Goal: Task Accomplishment & Management: Manage account settings

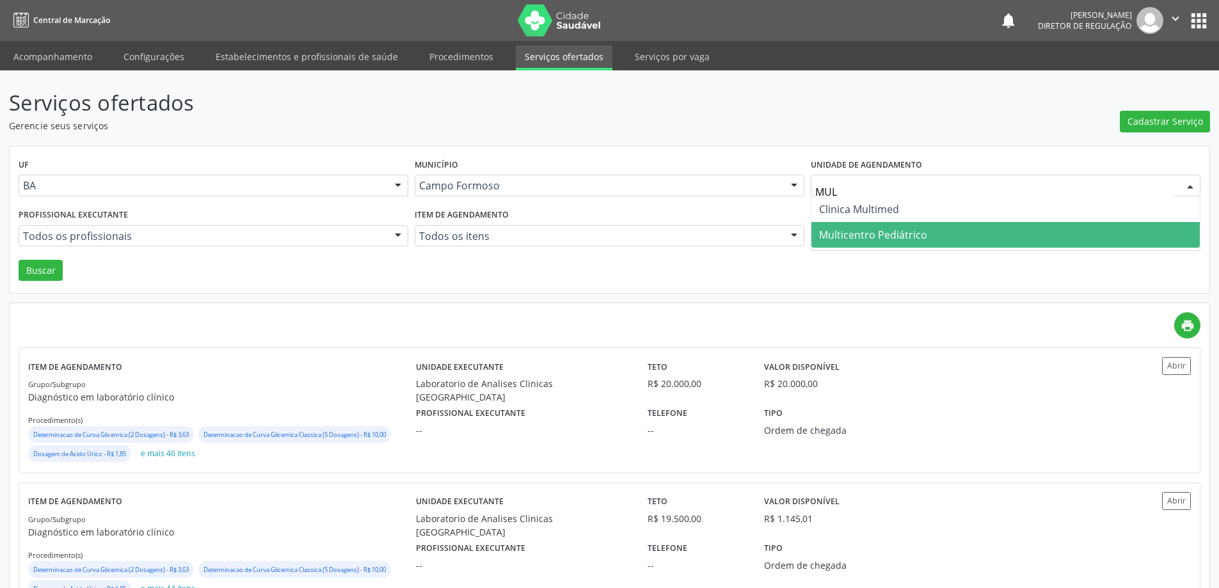
click at [857, 232] on span "Multicentro Pediátrico" at bounding box center [873, 235] width 108 height 14
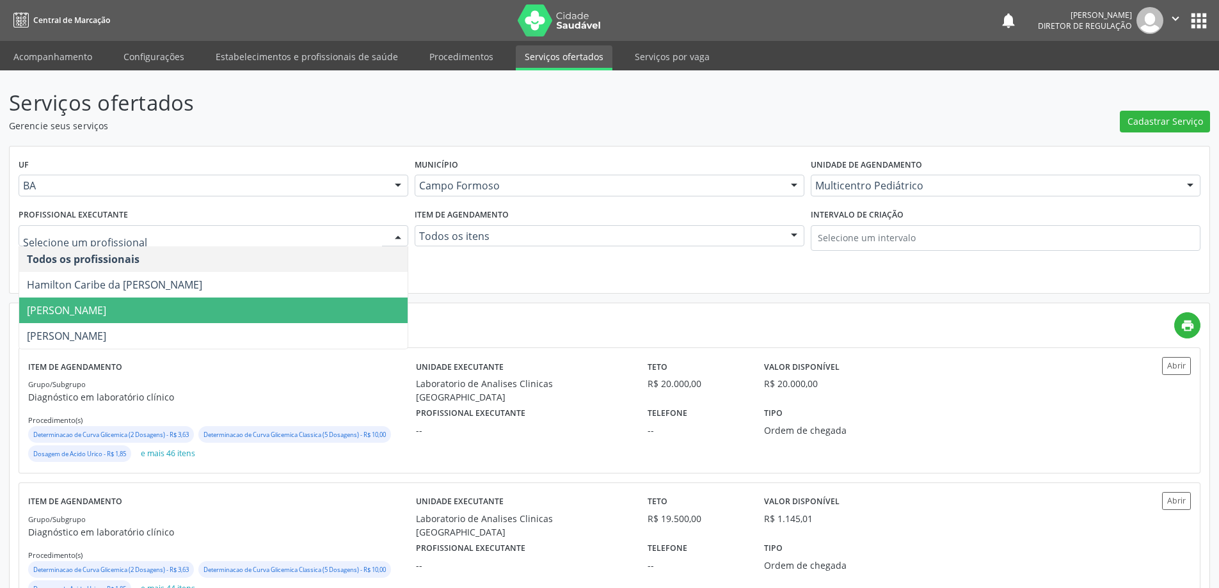
click at [230, 315] on span "Maria Eleny Goncalves de Oliveira Porto" at bounding box center [213, 311] width 388 height 26
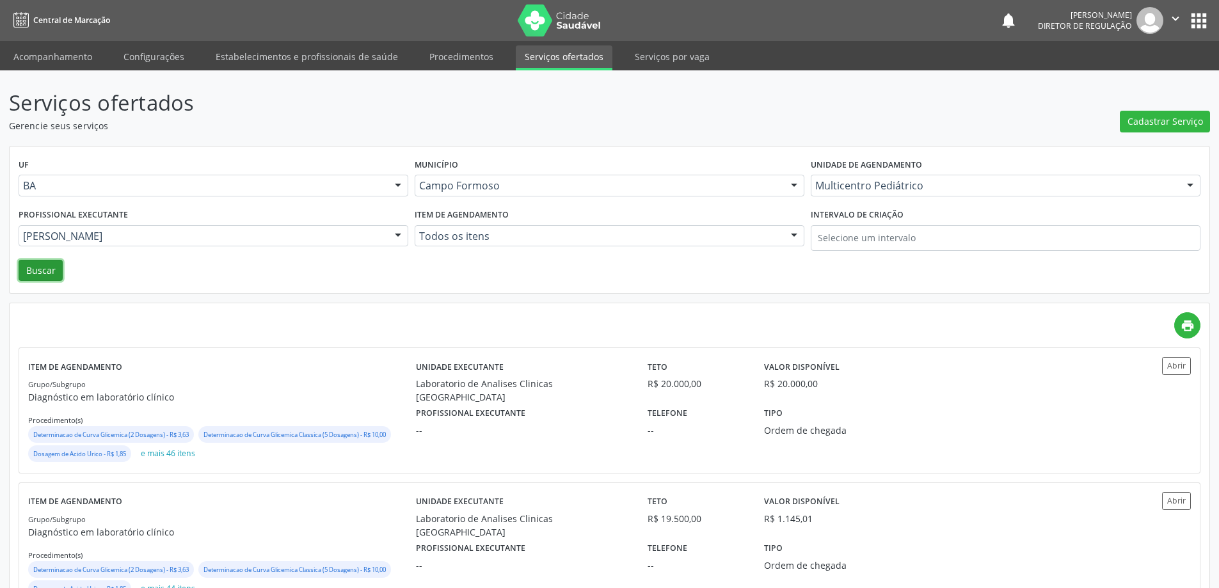
click at [49, 272] on button "Buscar" at bounding box center [41, 271] width 44 height 22
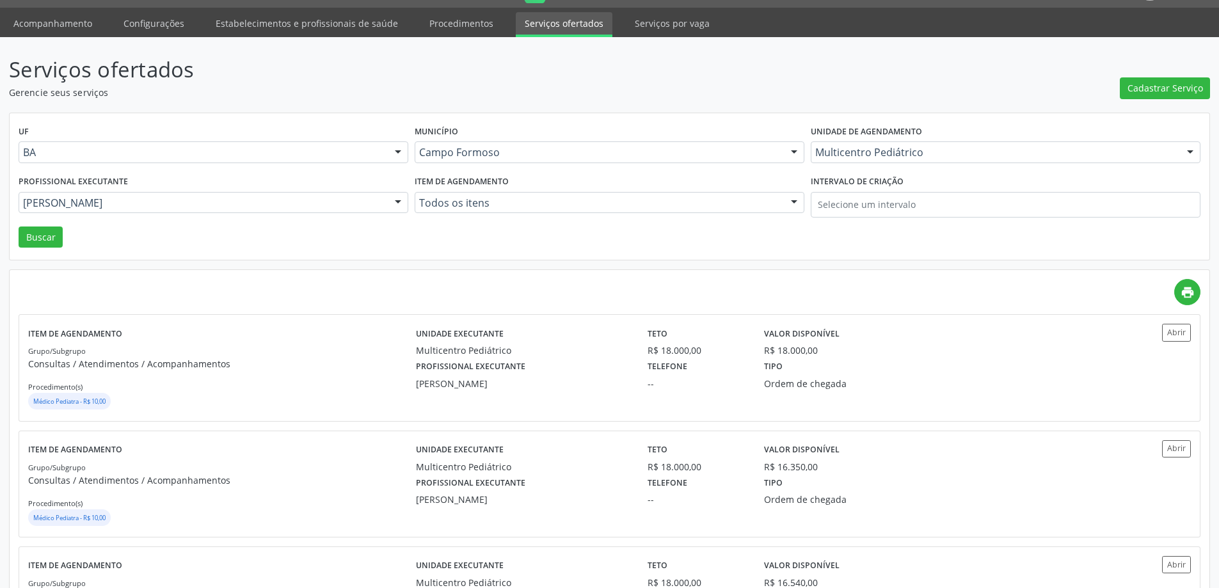
scroll to position [64, 0]
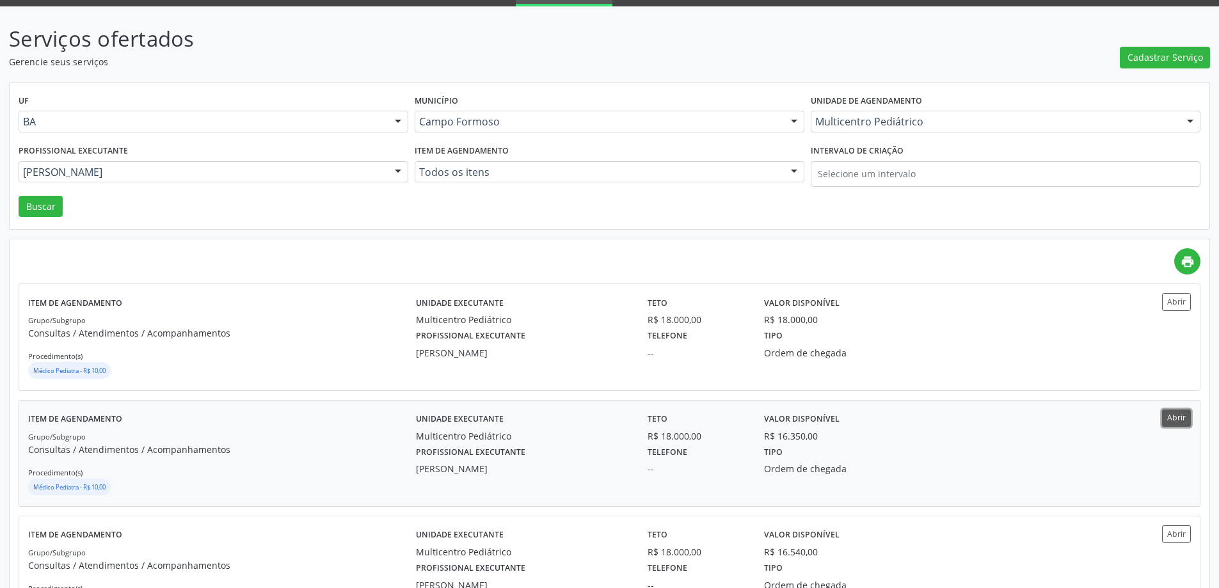
click at [1174, 412] on button "Abrir" at bounding box center [1176, 418] width 29 height 17
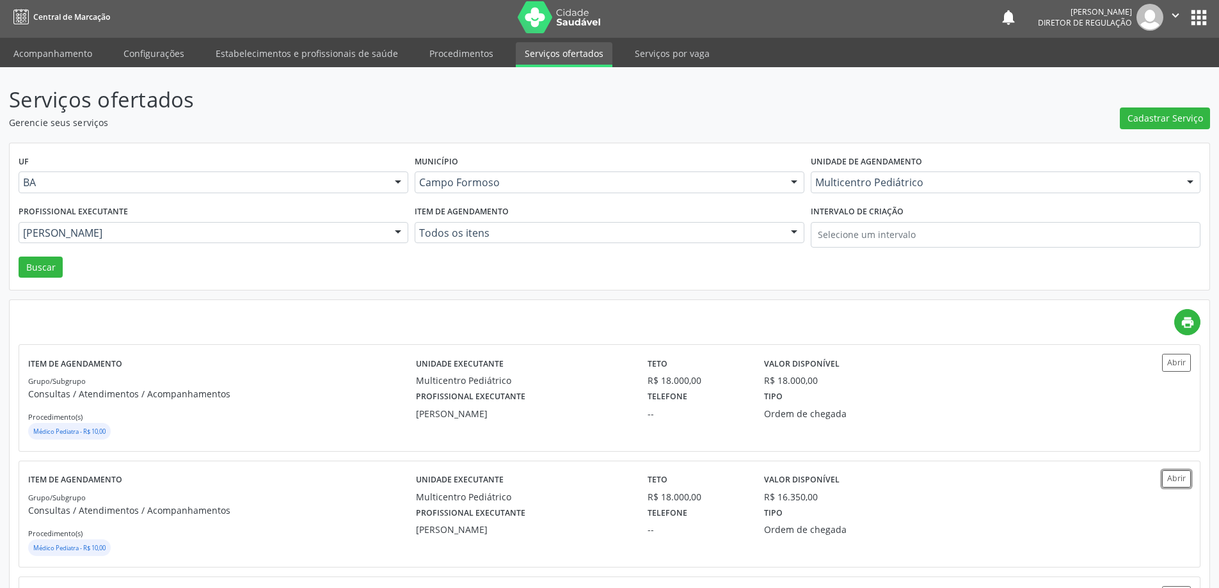
scroll to position [0, 0]
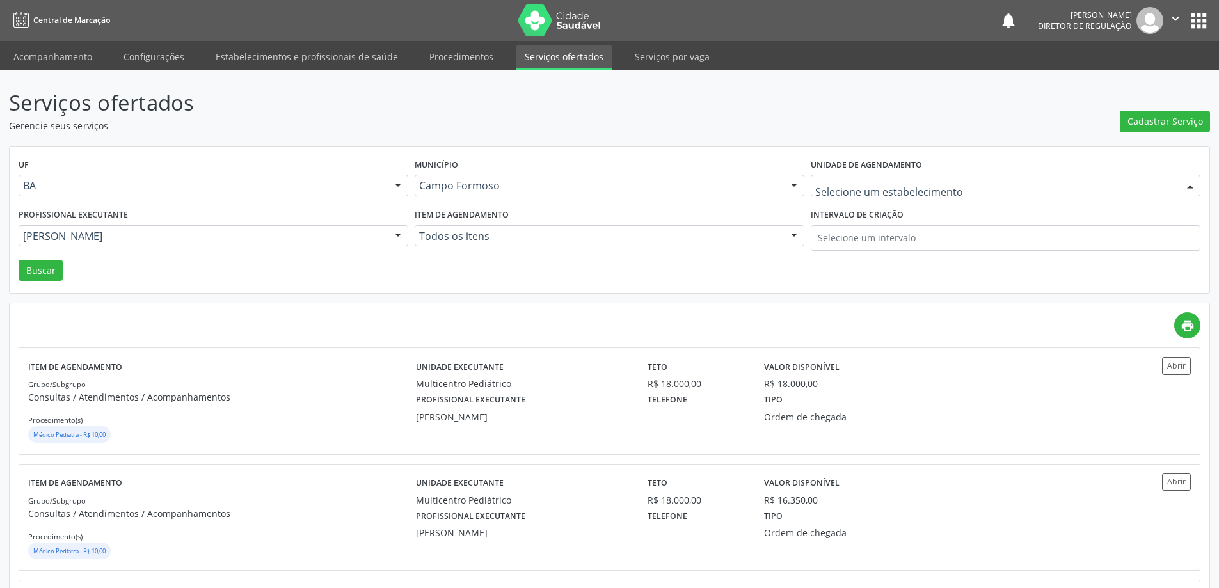
click at [845, 179] on div at bounding box center [1006, 186] width 390 height 22
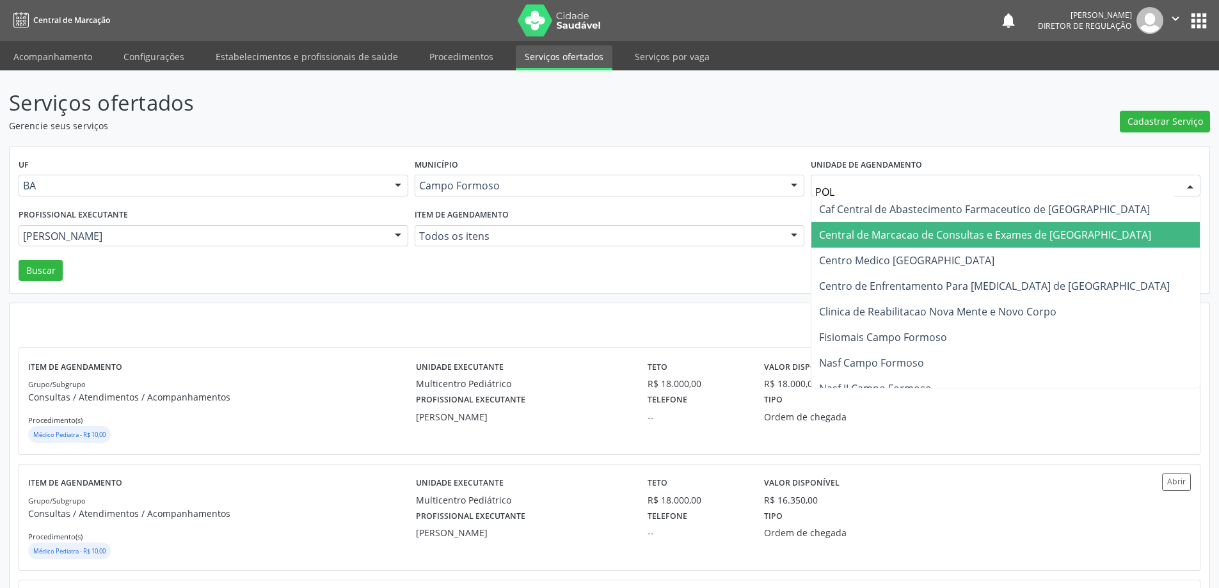
type input "POLI"
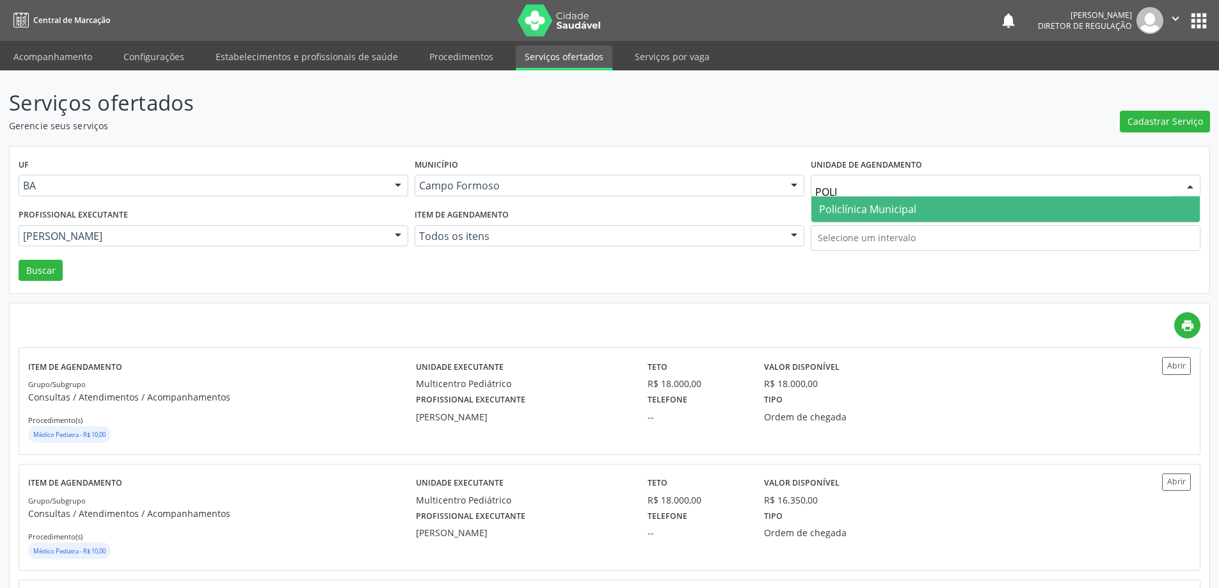
click at [845, 202] on span "Policlínica Municipal" at bounding box center [867, 209] width 97 height 14
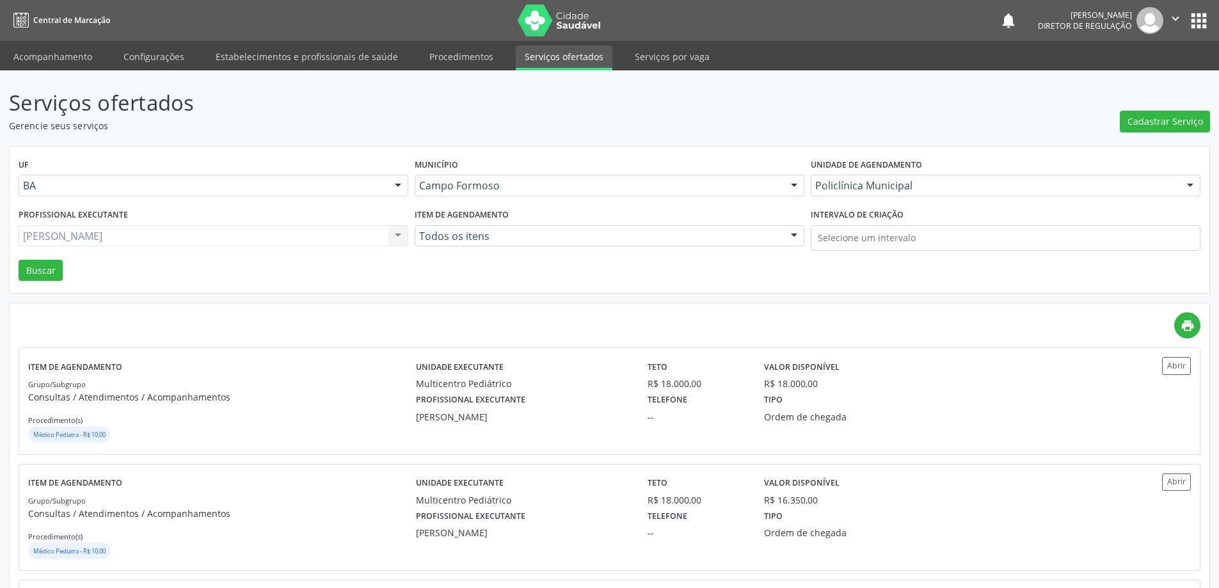
click at [186, 241] on div "Maria Eleny Goncalves de Oliveira Porto Todos os profissionais Hamilton Caribe …" at bounding box center [214, 236] width 390 height 22
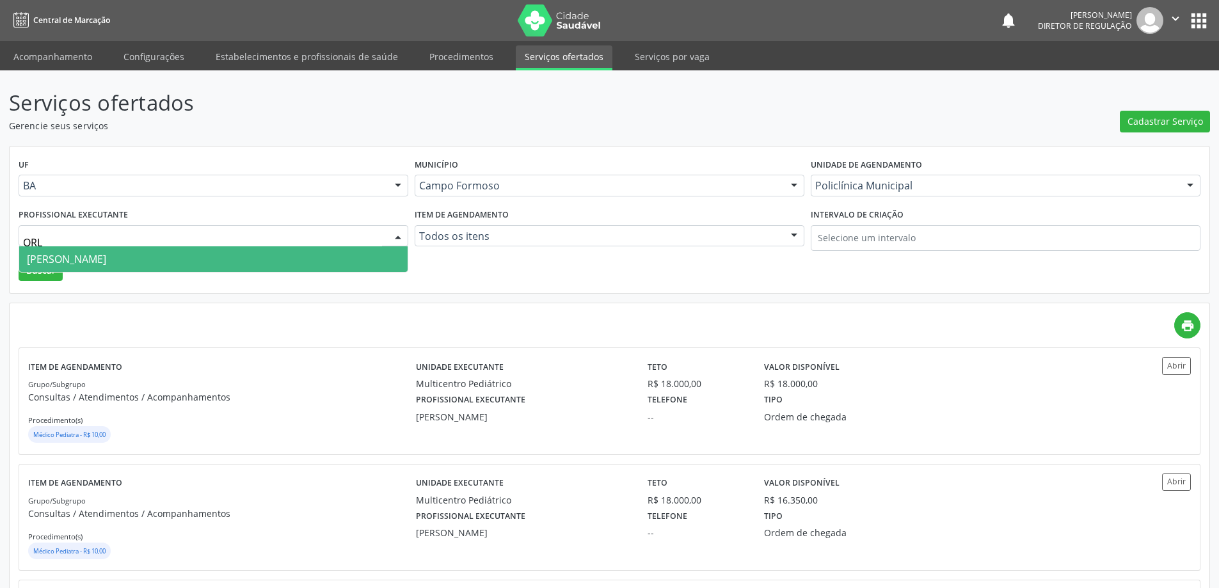
click at [186, 266] on span "Orlindo Carvalho dos Santos" at bounding box center [213, 259] width 388 height 26
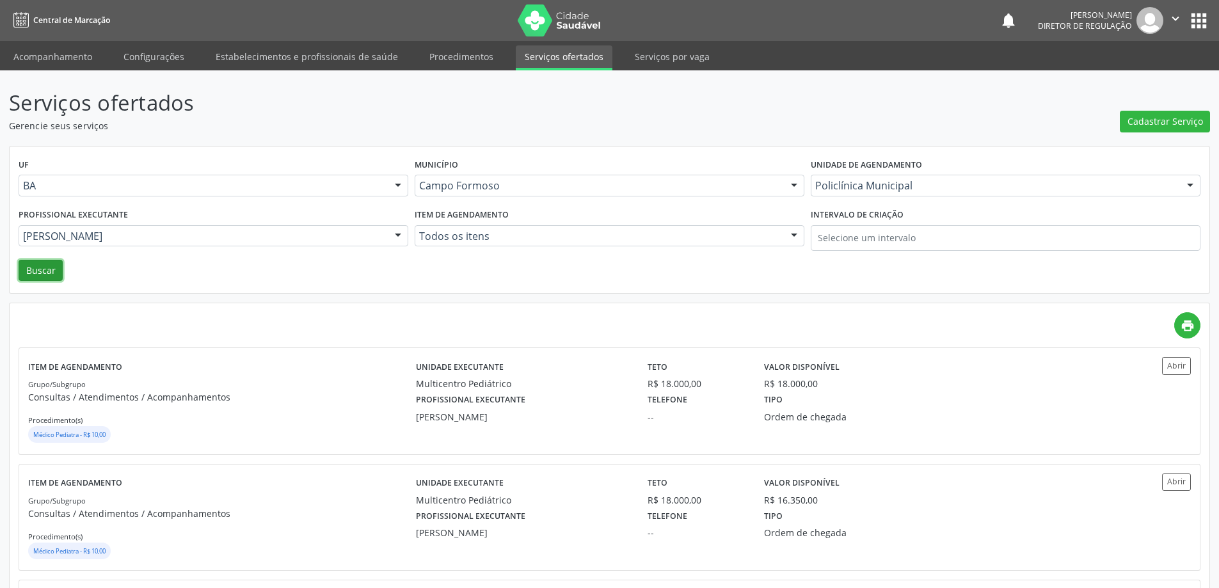
drag, startPoint x: 38, startPoint y: 272, endPoint x: 51, endPoint y: 272, distance: 12.8
click at [38, 272] on button "Buscar" at bounding box center [41, 271] width 44 height 22
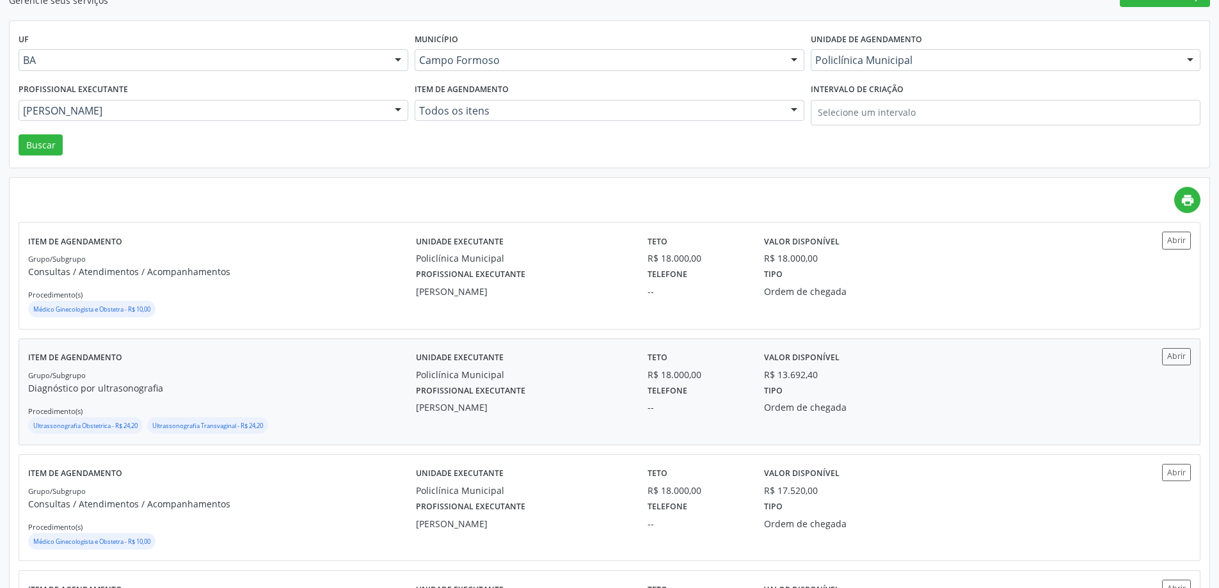
scroll to position [128, 0]
click at [1168, 362] on button "Abrir" at bounding box center [1176, 354] width 29 height 17
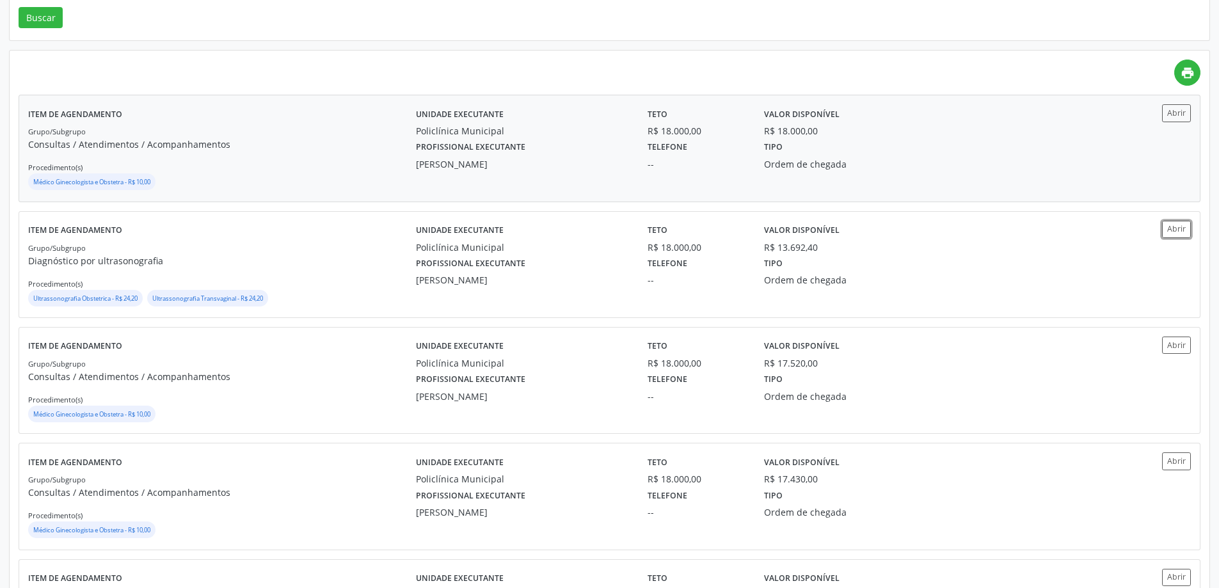
scroll to position [256, 0]
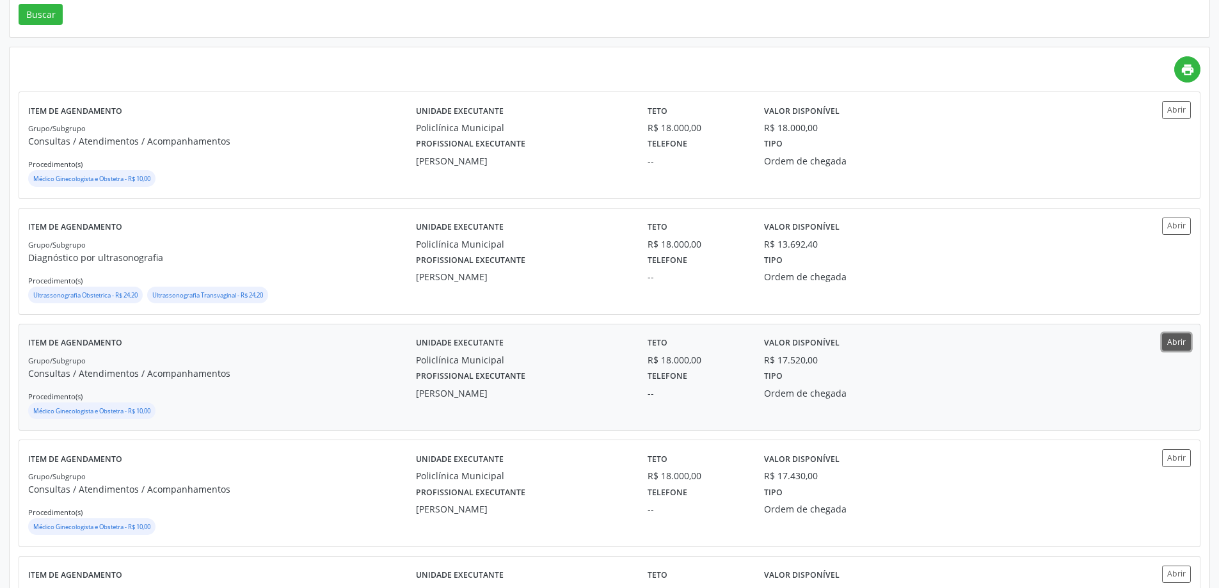
click at [1168, 344] on button "Abrir" at bounding box center [1176, 341] width 29 height 17
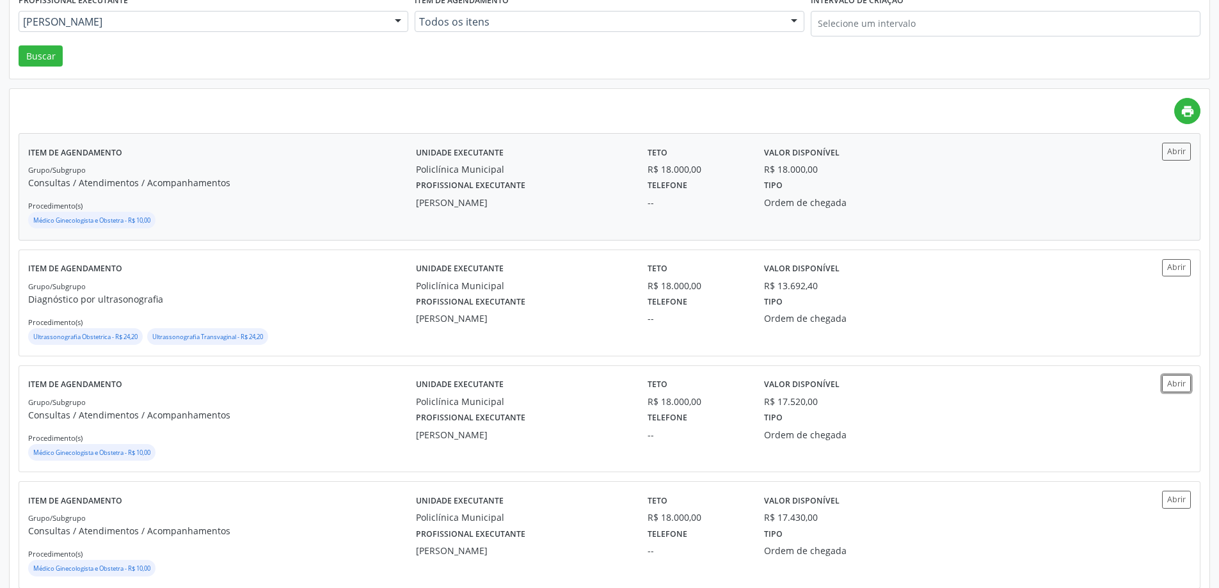
scroll to position [192, 0]
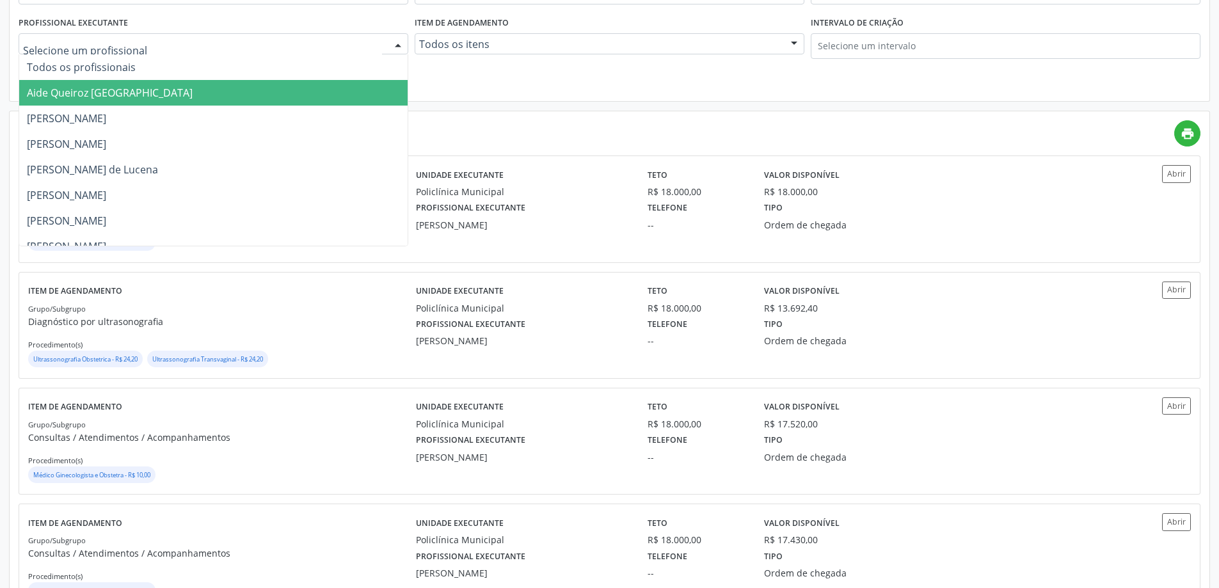
click at [177, 51] on div at bounding box center [214, 44] width 390 height 22
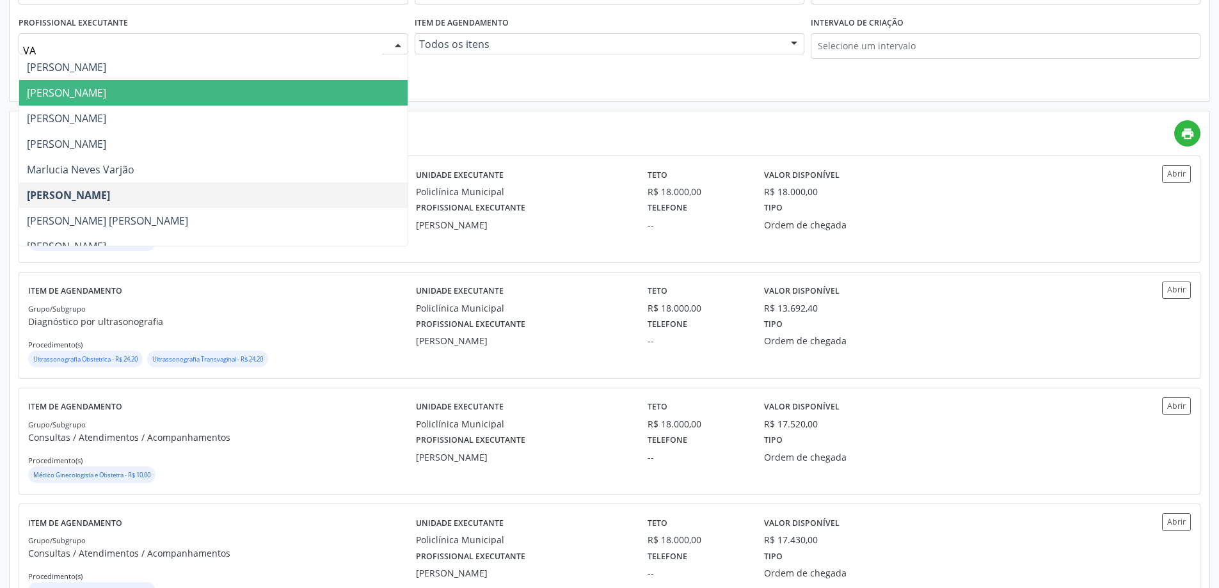
type input "VAN"
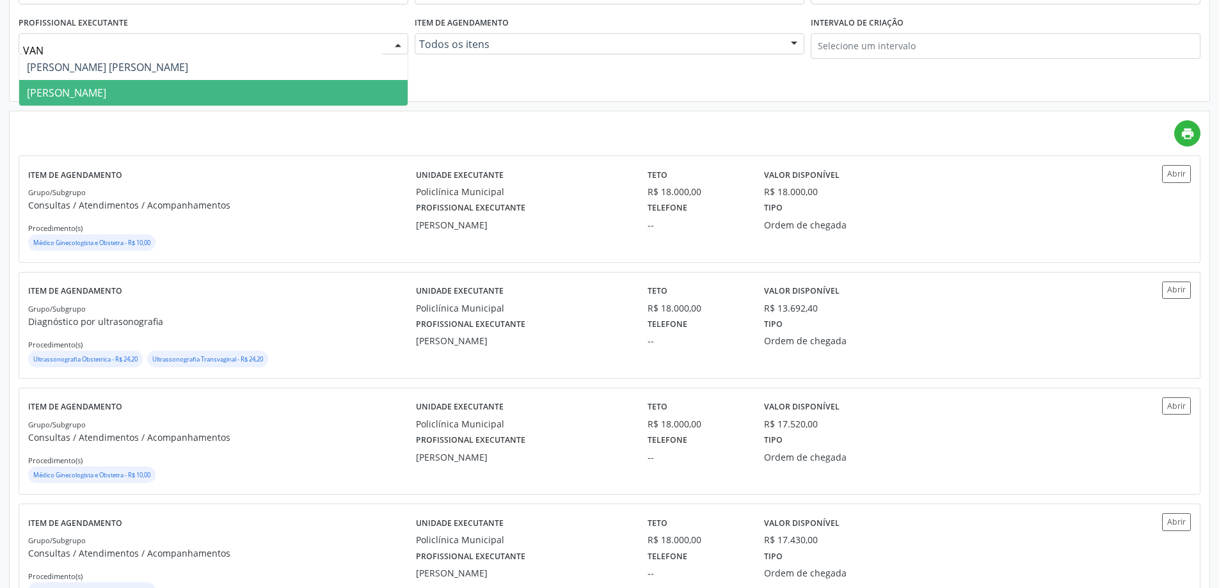
click at [106, 90] on span "Vanessa de Queiroz Lustiago Monteiro" at bounding box center [66, 93] width 79 height 14
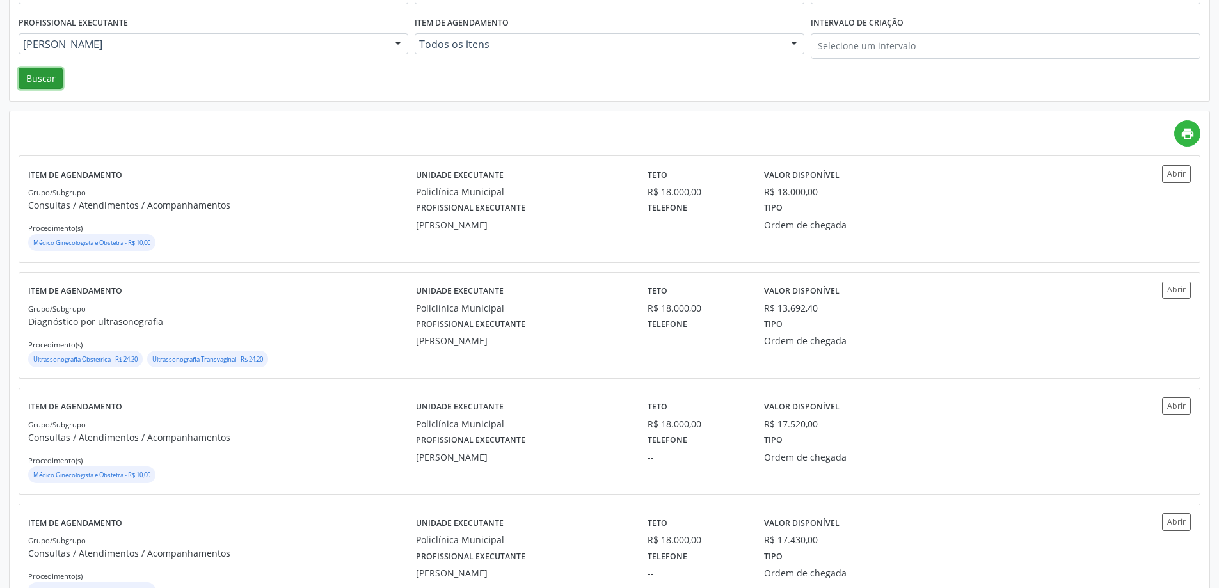
click at [49, 86] on button "Buscar" at bounding box center [41, 79] width 44 height 22
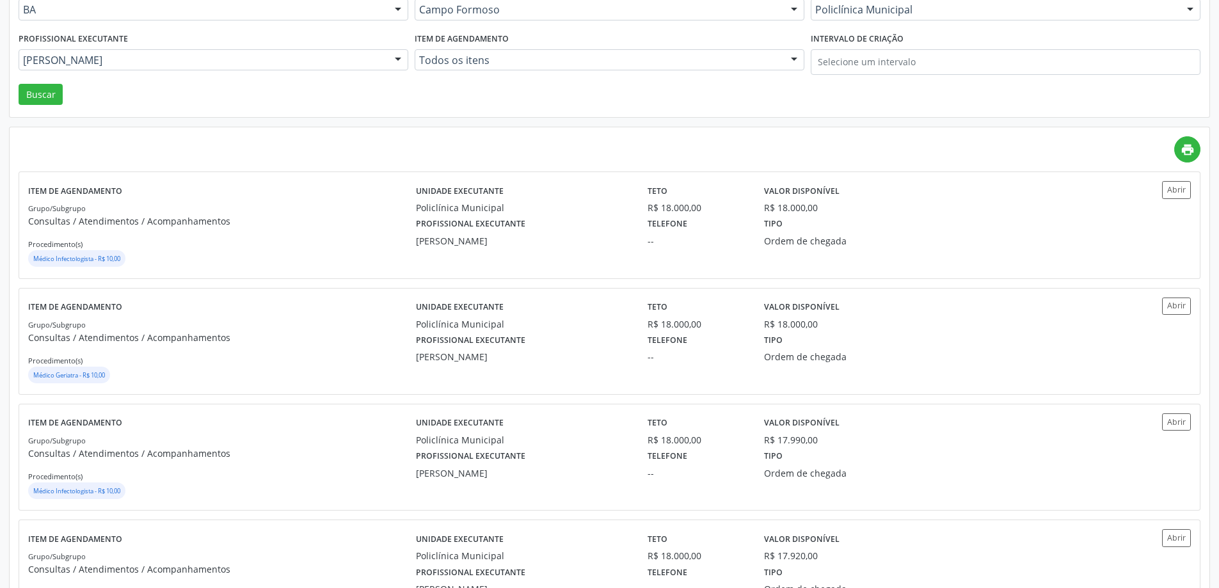
scroll to position [256, 0]
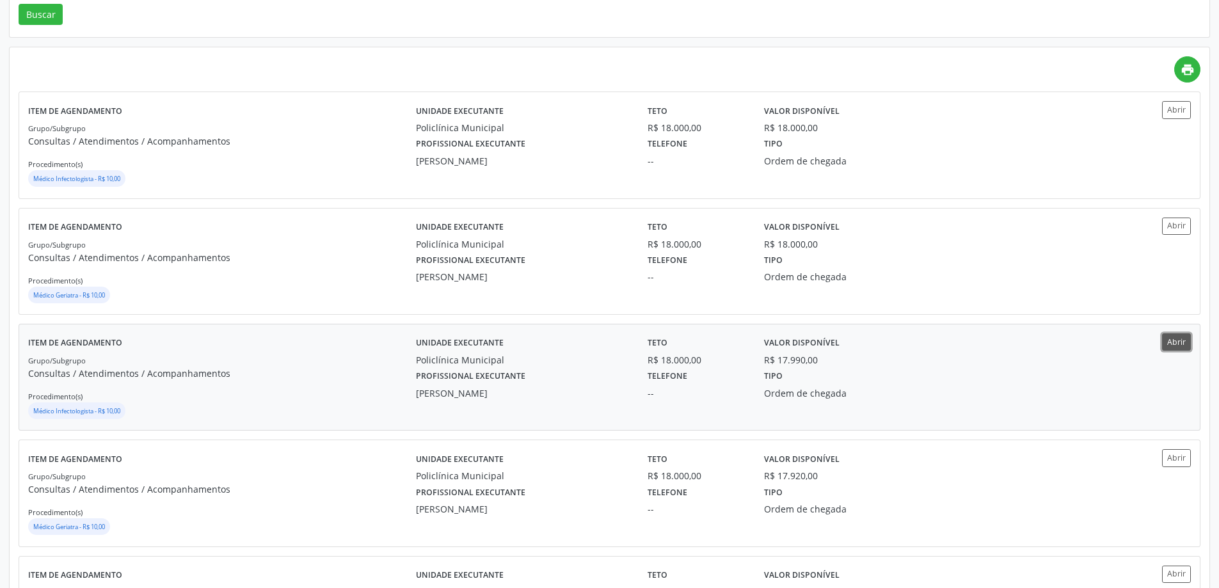
click at [1164, 338] on button "Abrir" at bounding box center [1176, 341] width 29 height 17
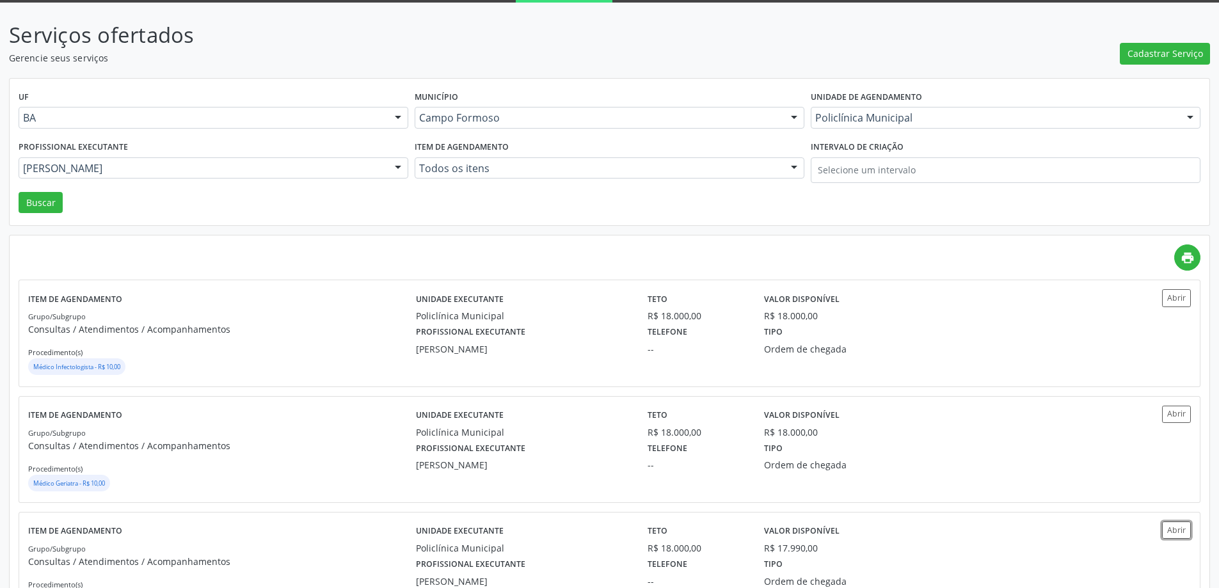
scroll to position [64, 0]
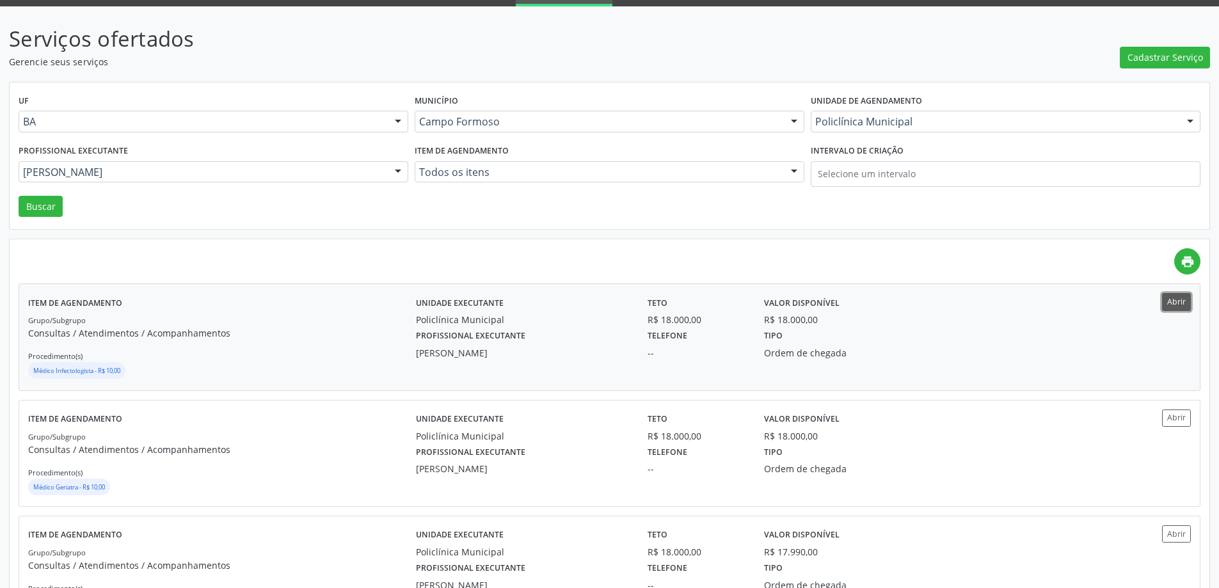
click at [1174, 304] on button "Abrir" at bounding box center [1176, 301] width 29 height 17
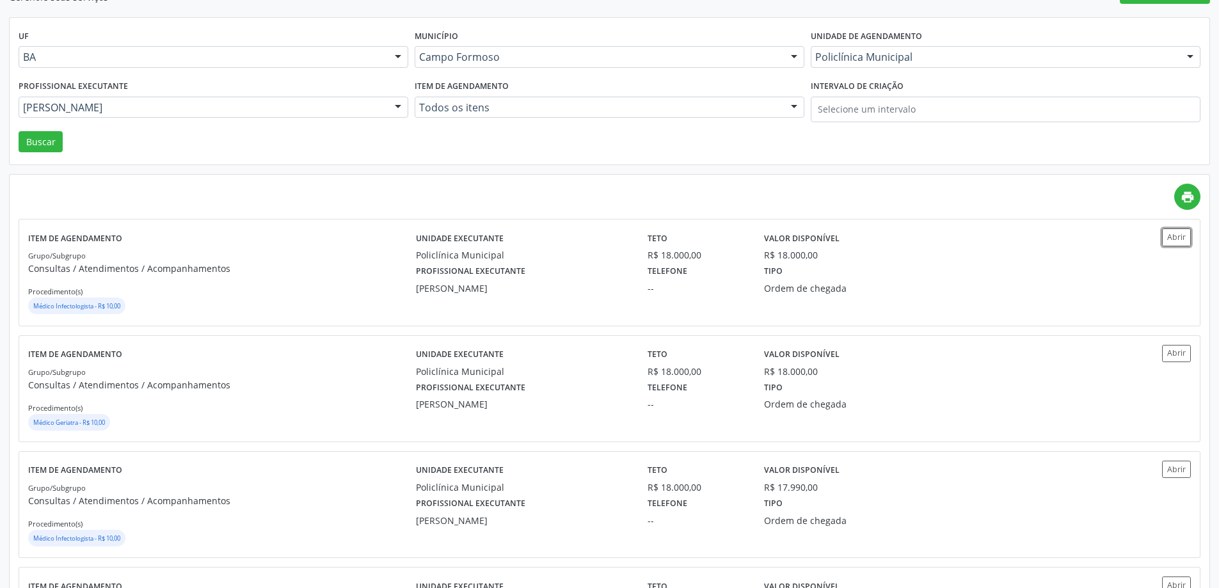
scroll to position [192, 0]
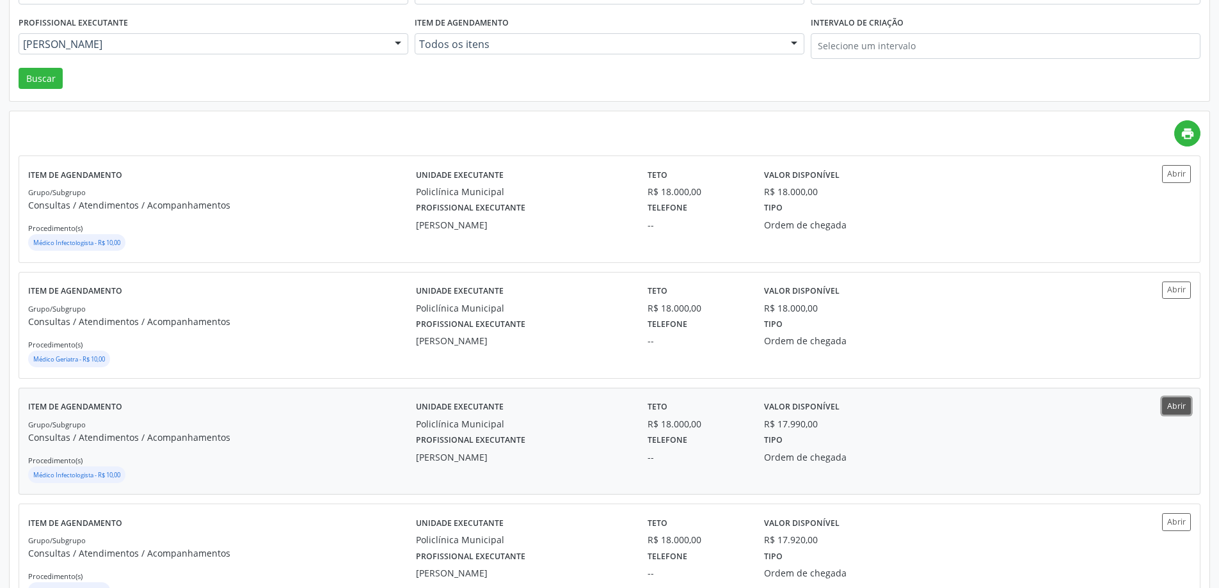
click at [1180, 407] on button "Abrir" at bounding box center [1176, 405] width 29 height 17
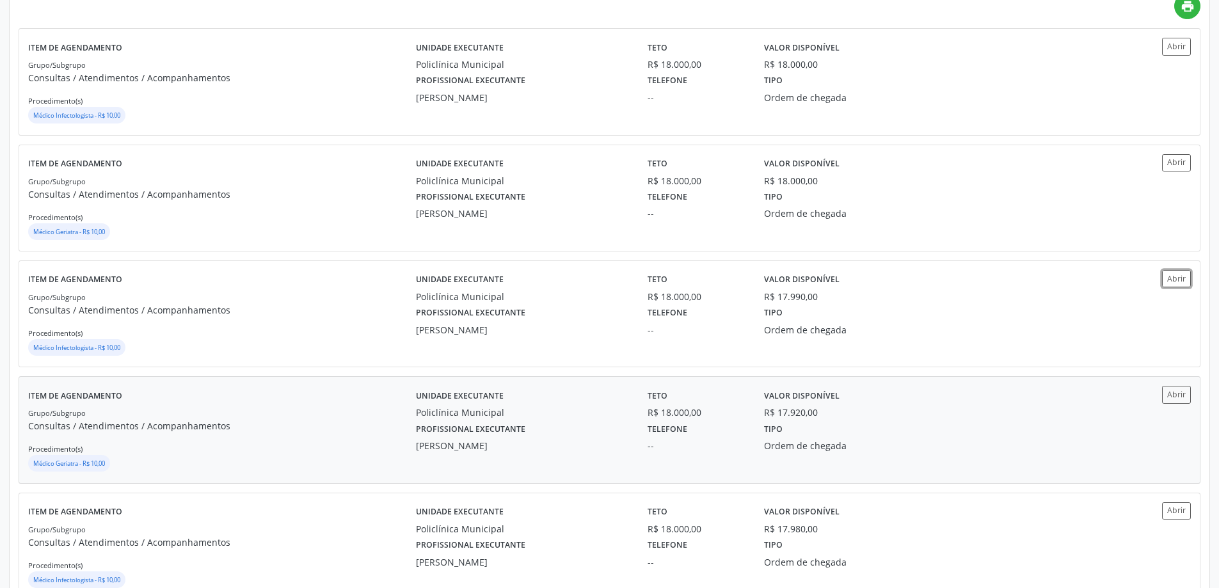
scroll to position [320, 0]
click at [1168, 392] on button "Abrir" at bounding box center [1176, 393] width 29 height 17
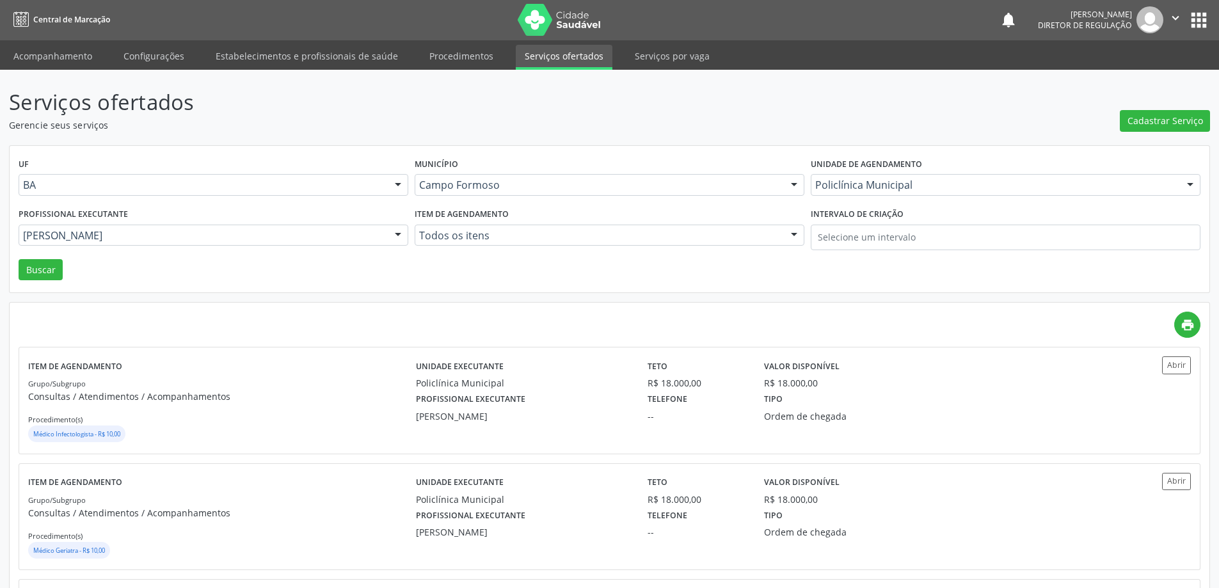
scroll to position [0, 0]
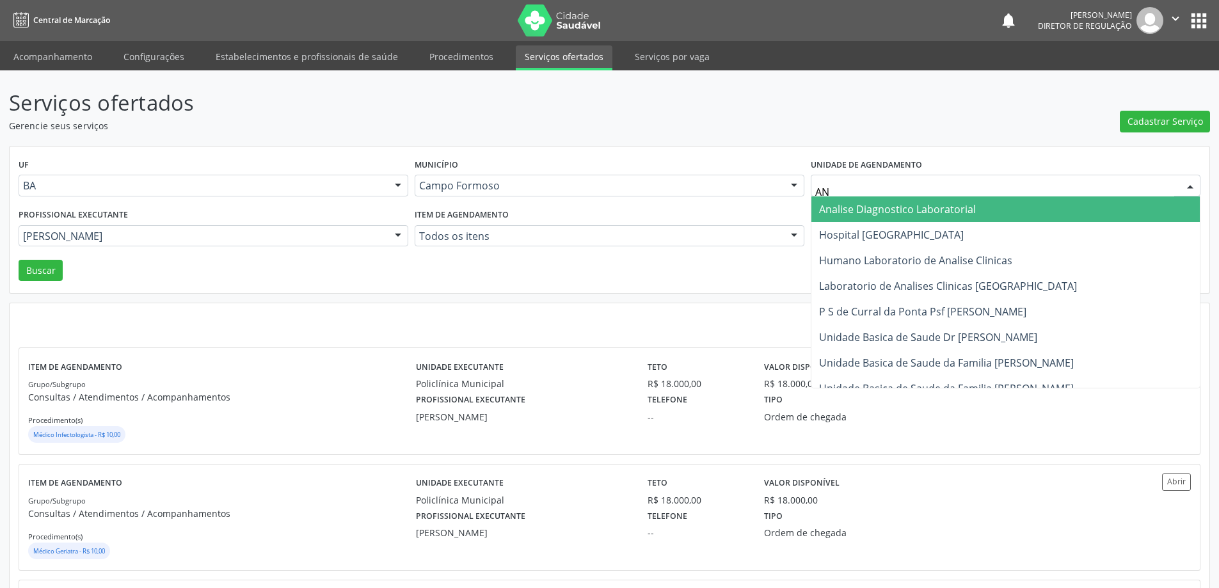
type input "ANA"
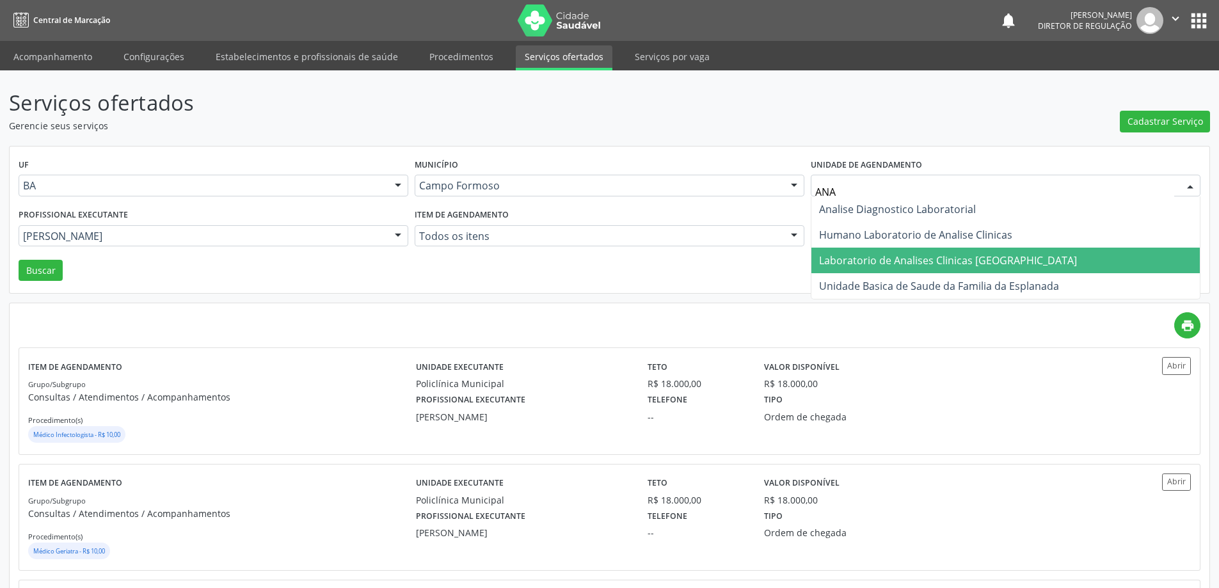
click at [904, 264] on span "Laboratorio de Analises Clinicas [GEOGRAPHIC_DATA]" at bounding box center [948, 260] width 258 height 14
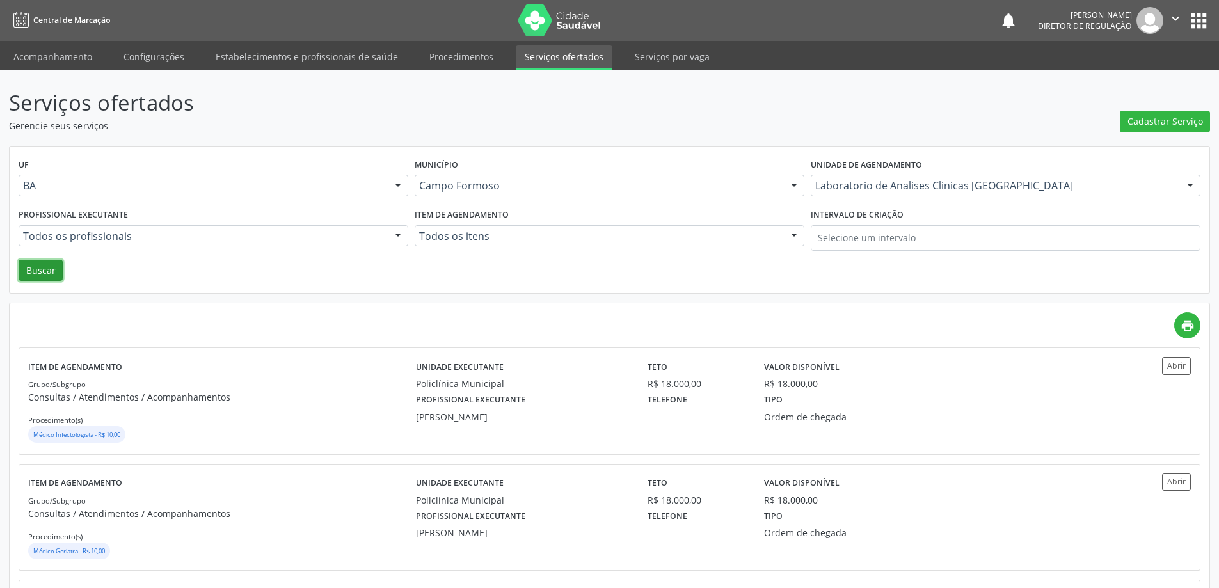
click at [51, 268] on button "Buscar" at bounding box center [41, 271] width 44 height 22
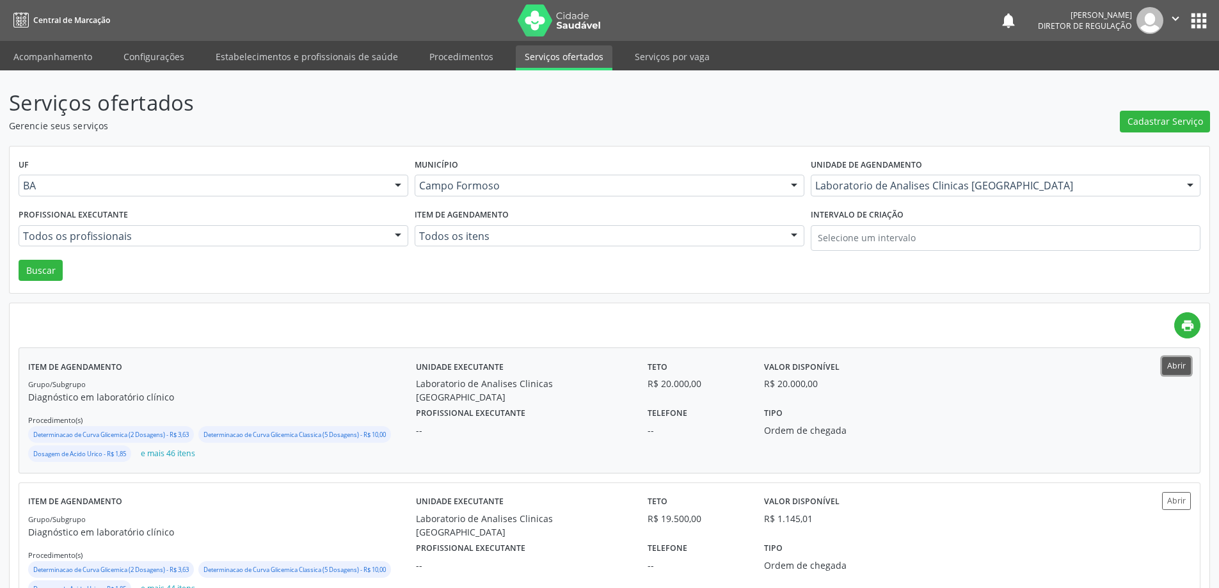
click at [1163, 368] on button "Abrir" at bounding box center [1176, 365] width 29 height 17
click at [1172, 500] on button "Abrir" at bounding box center [1176, 500] width 29 height 17
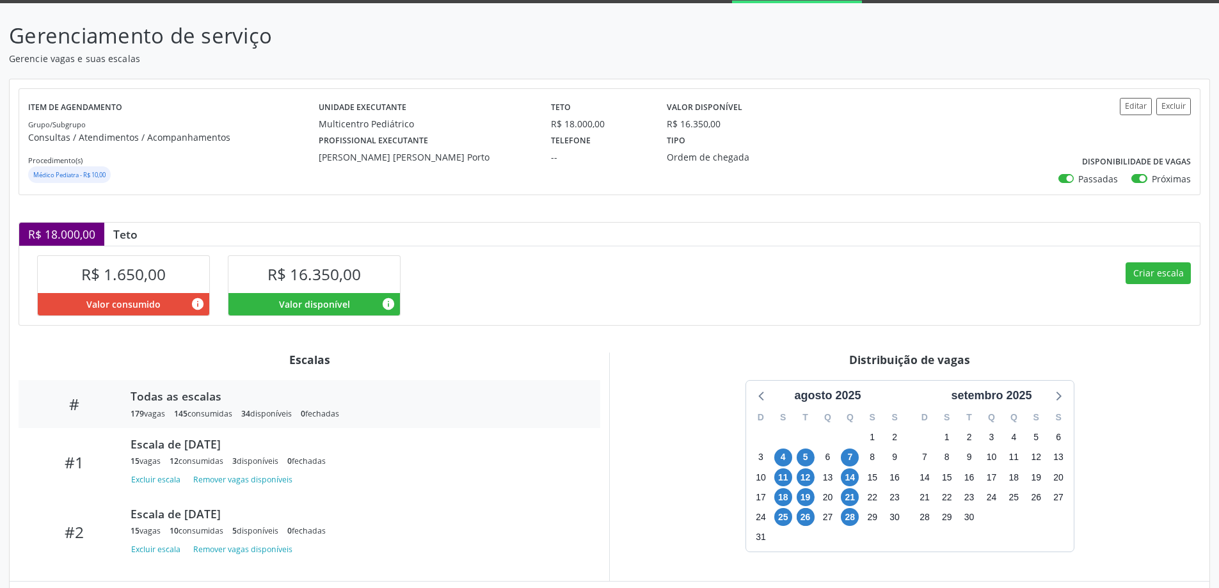
scroll to position [201, 0]
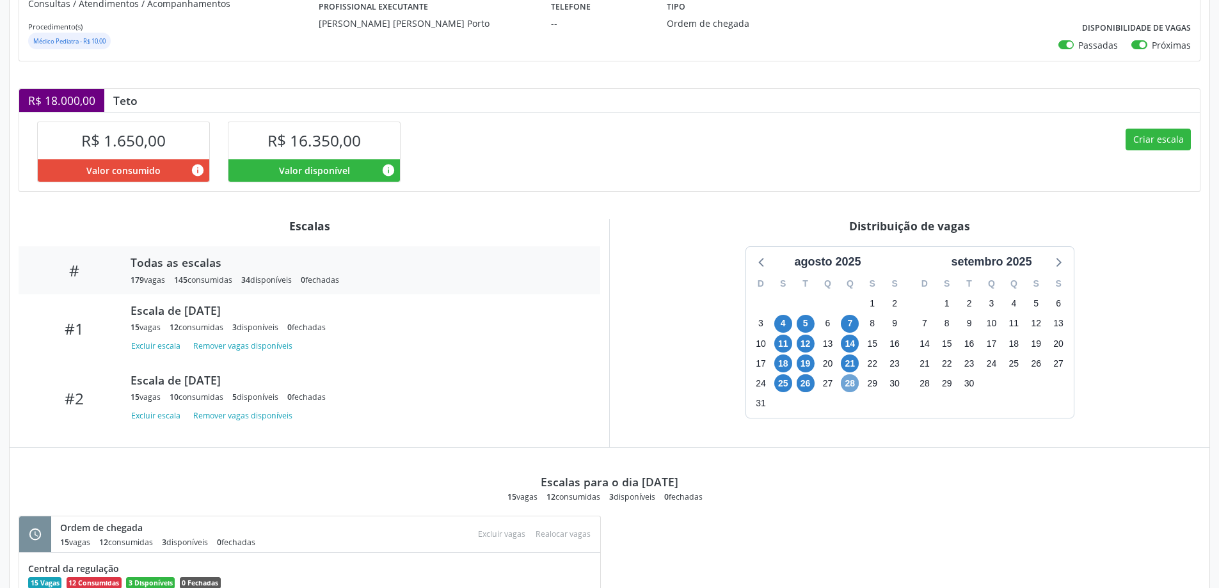
click at [851, 385] on span "28" at bounding box center [850, 383] width 18 height 18
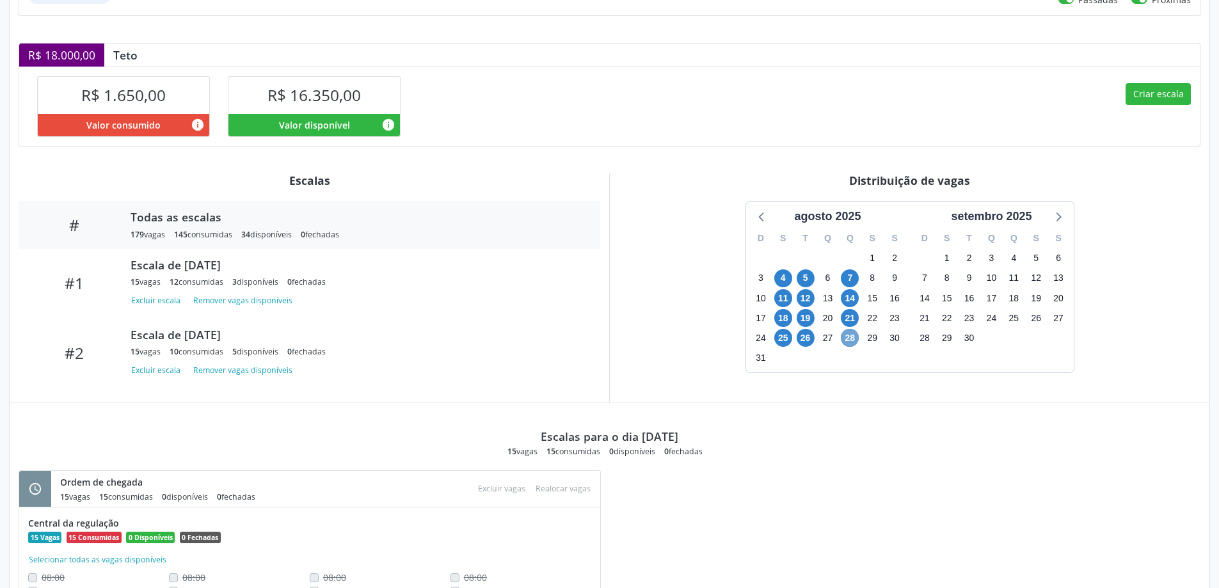
scroll to position [329, 0]
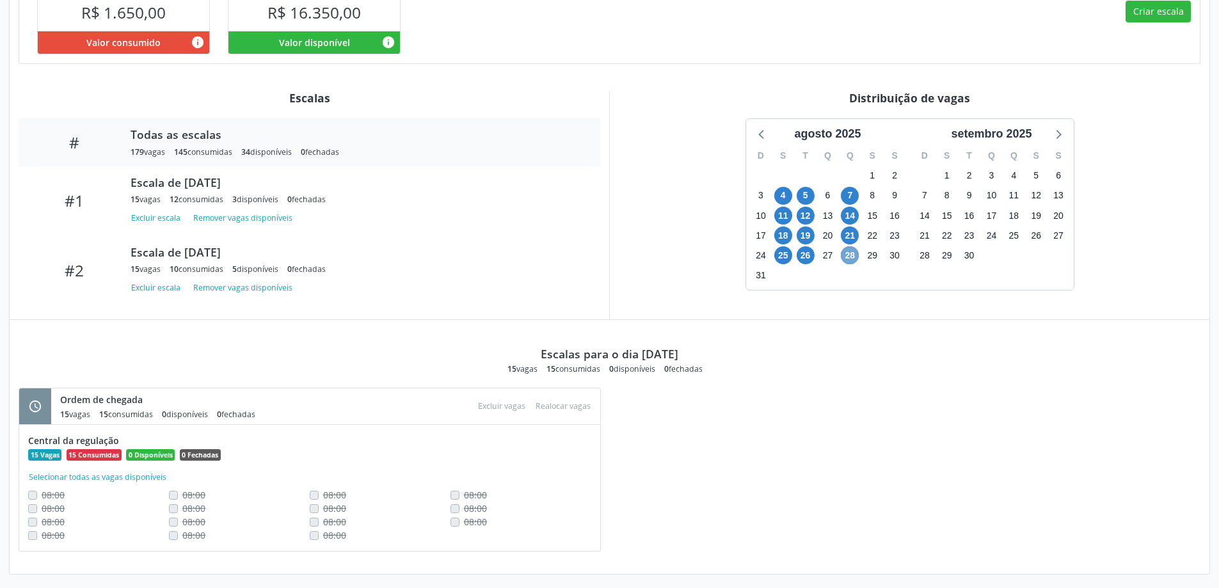
click at [854, 260] on span "28" at bounding box center [850, 255] width 18 height 18
click at [853, 260] on span "28" at bounding box center [850, 255] width 18 height 18
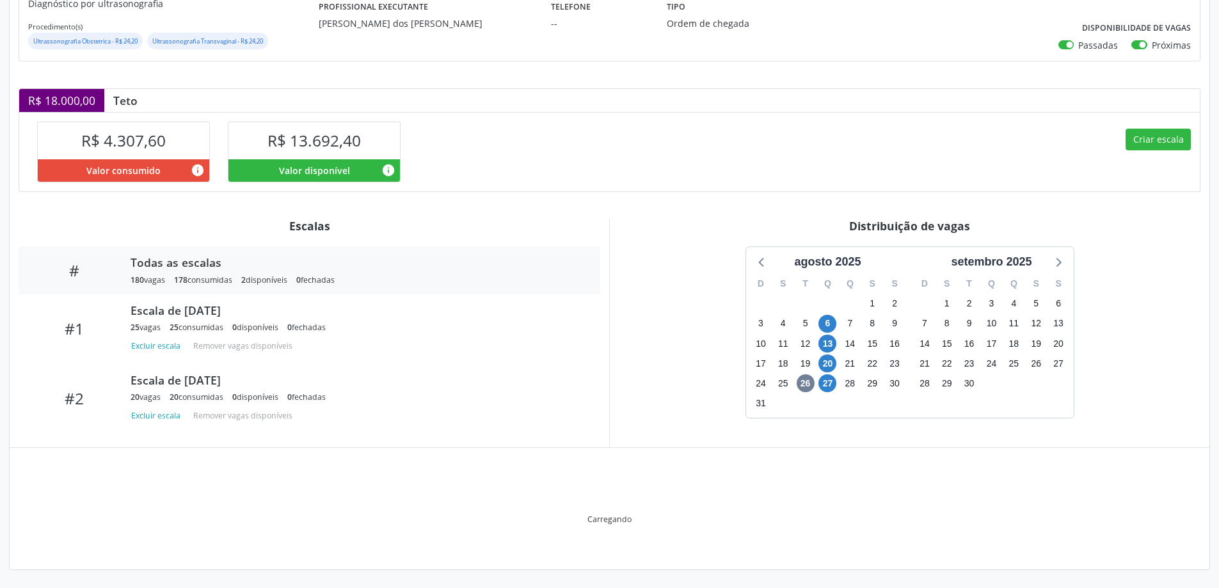
scroll to position [134, 0]
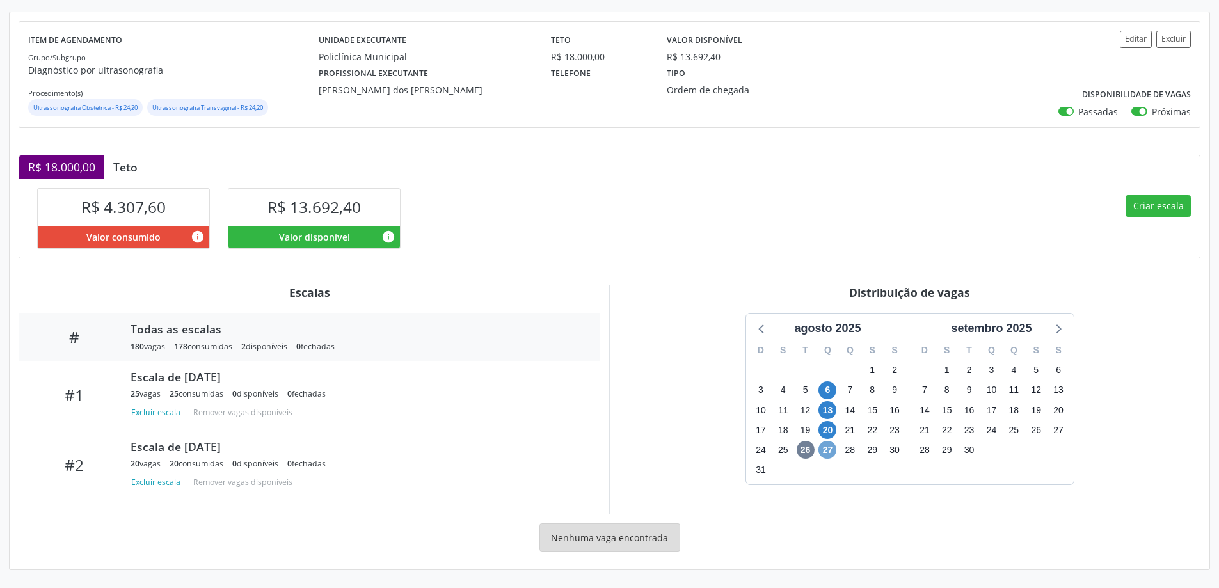
click at [825, 449] on span "27" at bounding box center [827, 450] width 18 height 18
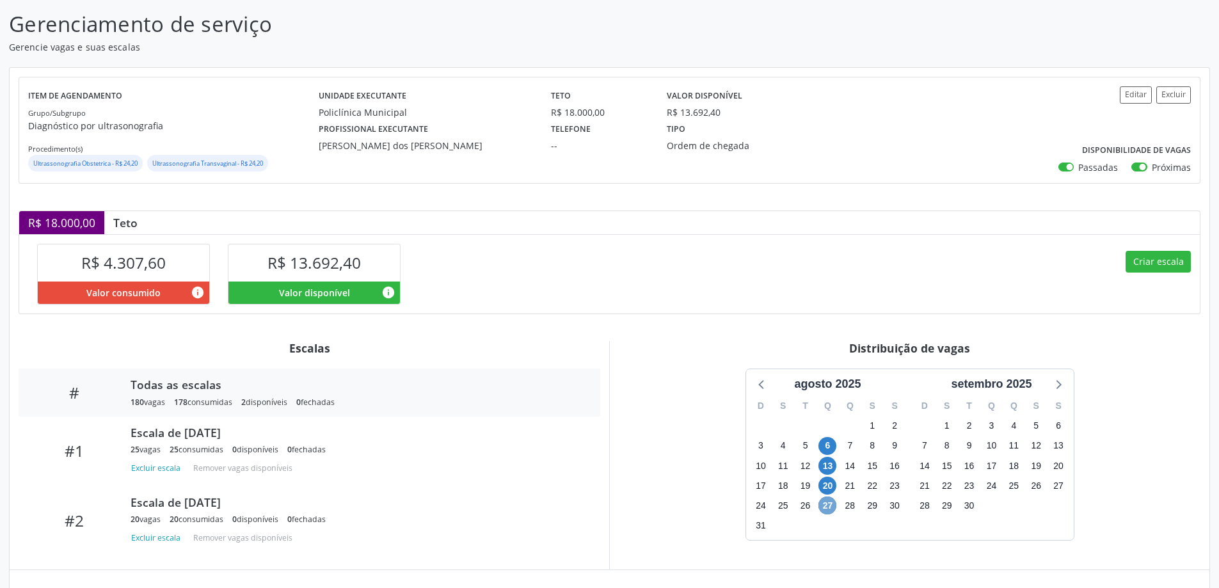
scroll to position [54, 0]
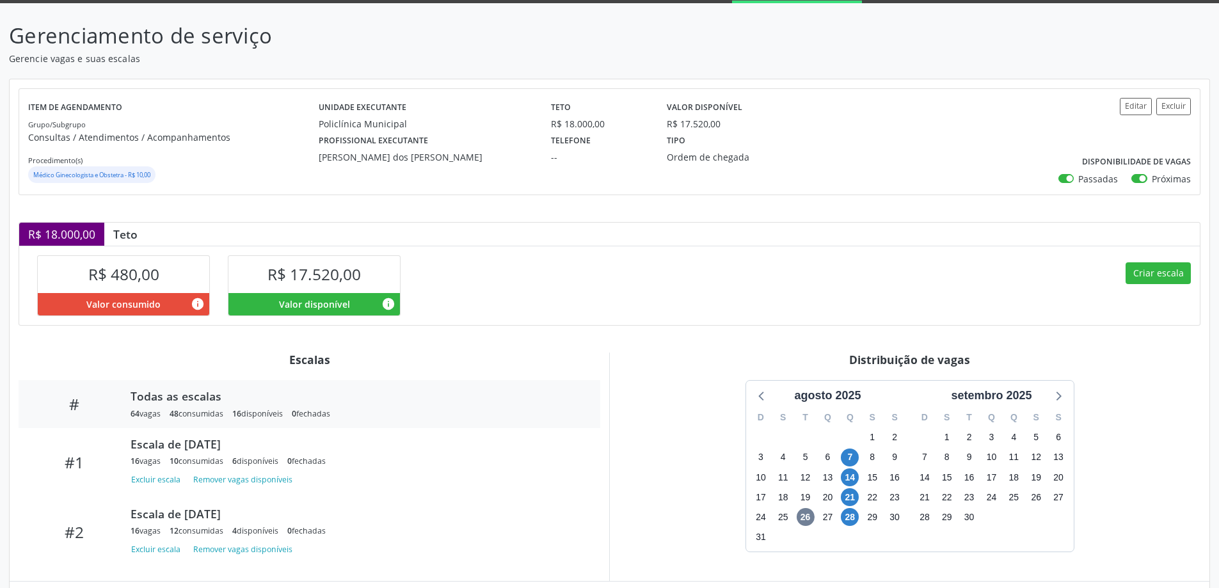
scroll to position [134, 0]
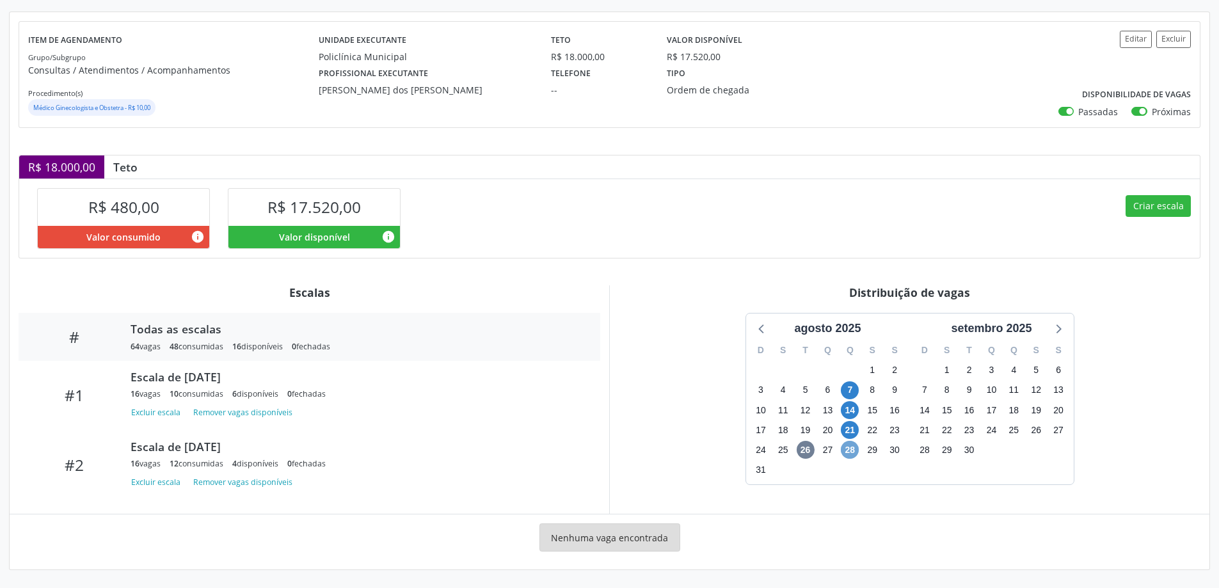
click at [854, 447] on span "28" at bounding box center [850, 450] width 18 height 18
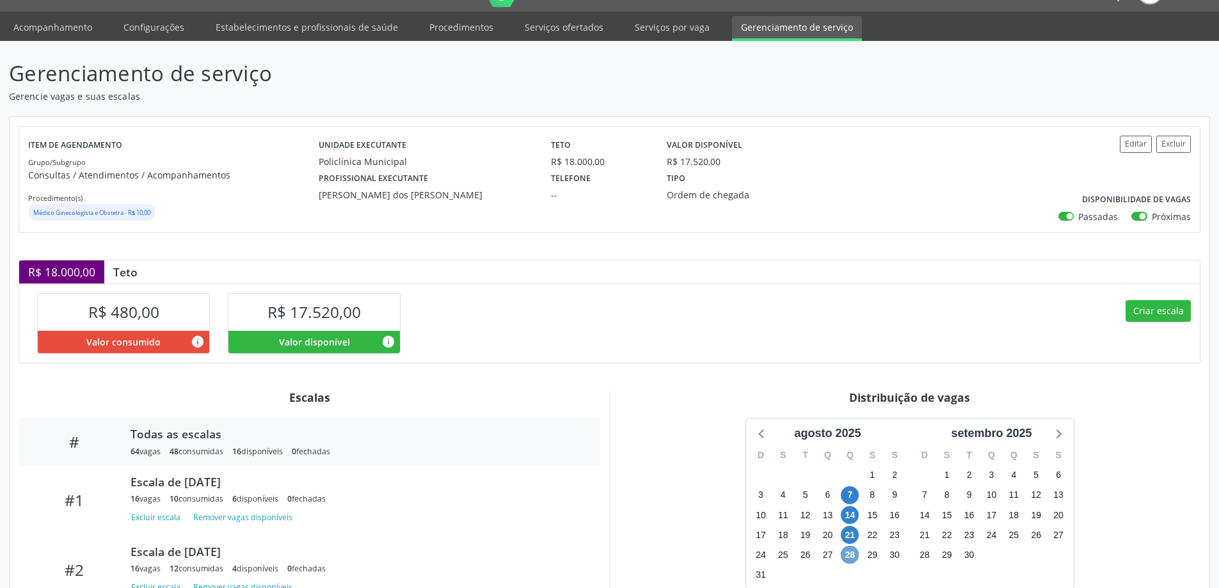
scroll to position [9, 0]
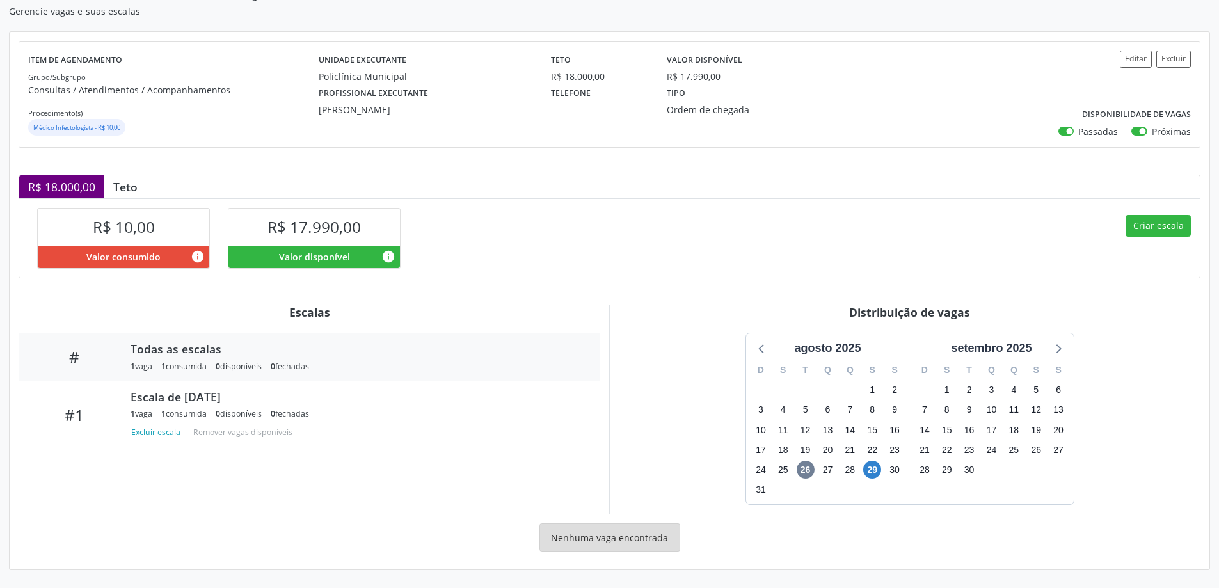
scroll to position [115, 0]
click at [861, 467] on div "D S T Q Q S S 27 28 29 30 31 1 2 3 4 5 6 7 8 9 10 11 12 13 14 15 16 17 18 19 20…" at bounding box center [828, 430] width 164 height 147
click at [869, 470] on span "29" at bounding box center [872, 470] width 18 height 18
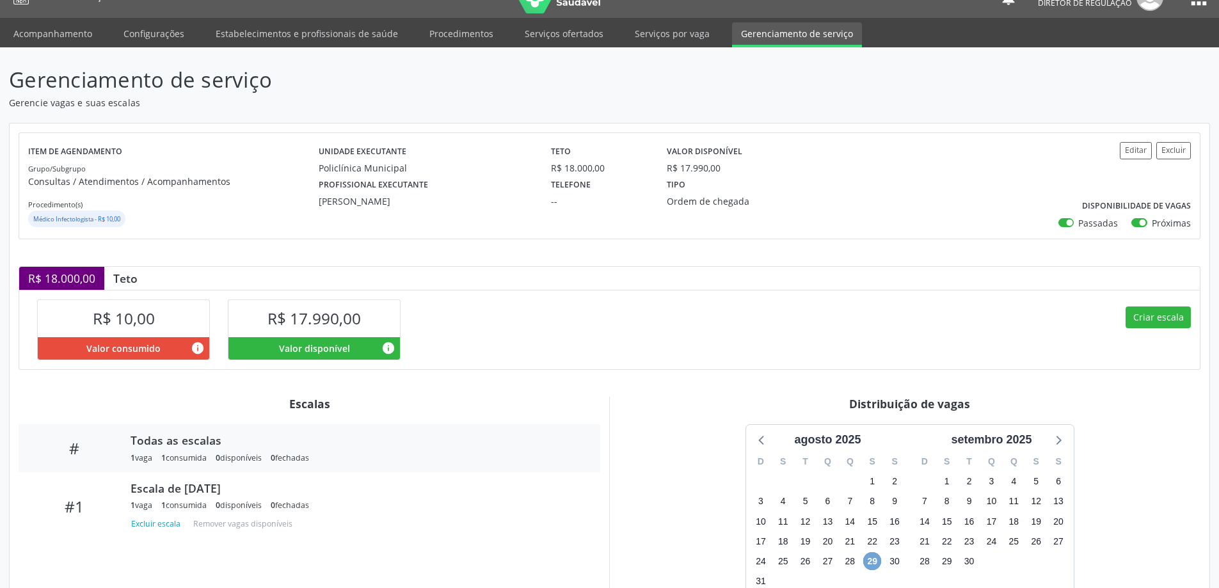
scroll to position [17, 0]
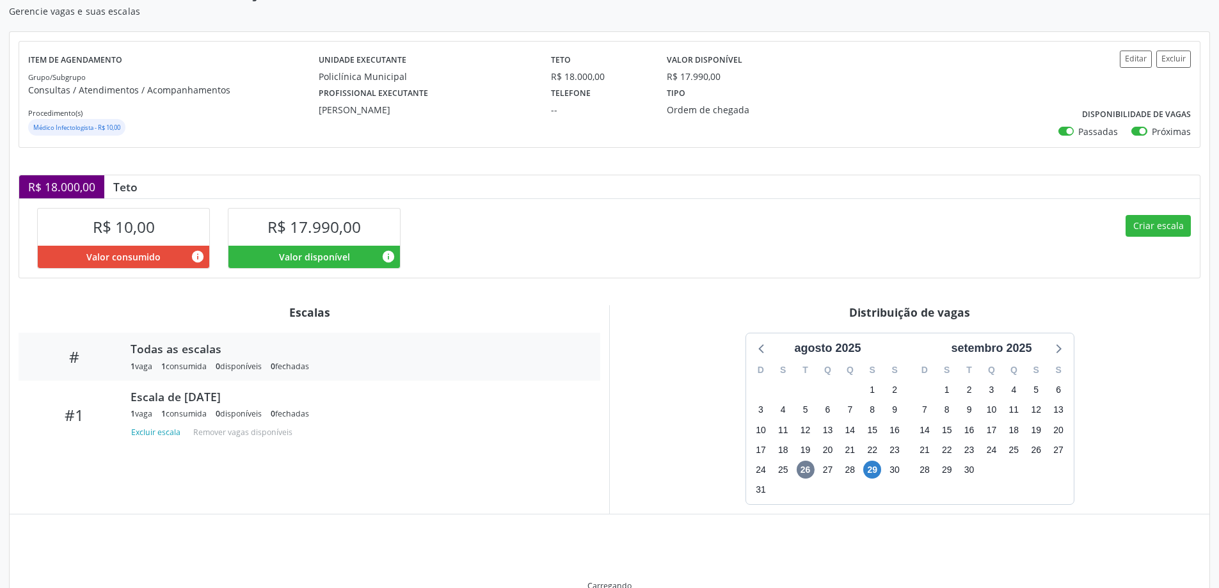
scroll to position [115, 0]
click at [870, 467] on span "29" at bounding box center [872, 470] width 18 height 18
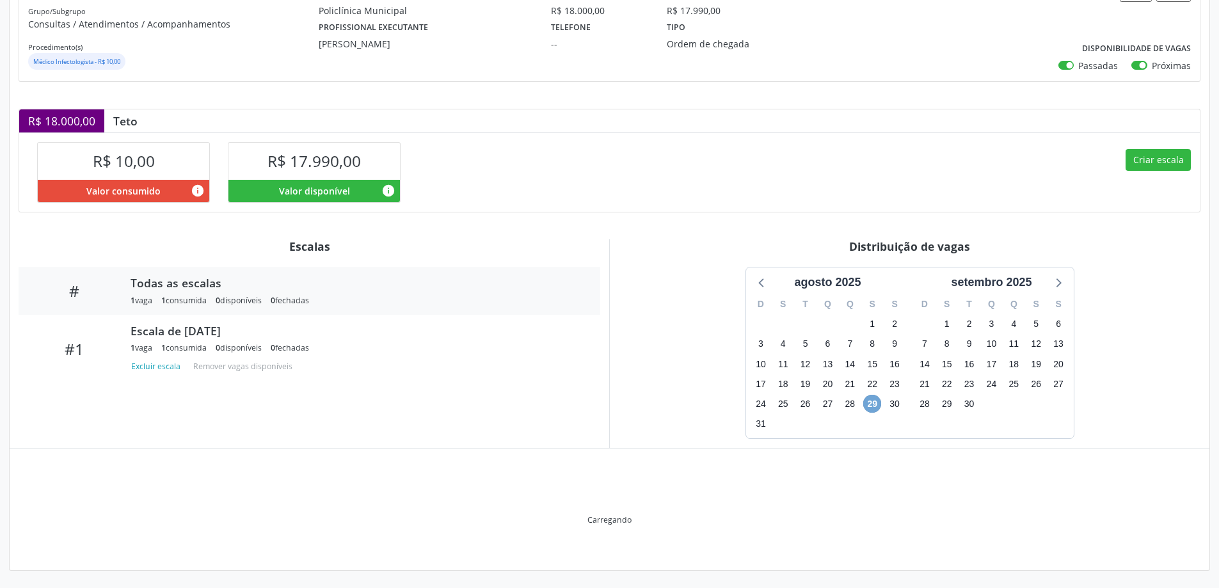
scroll to position [181, 0]
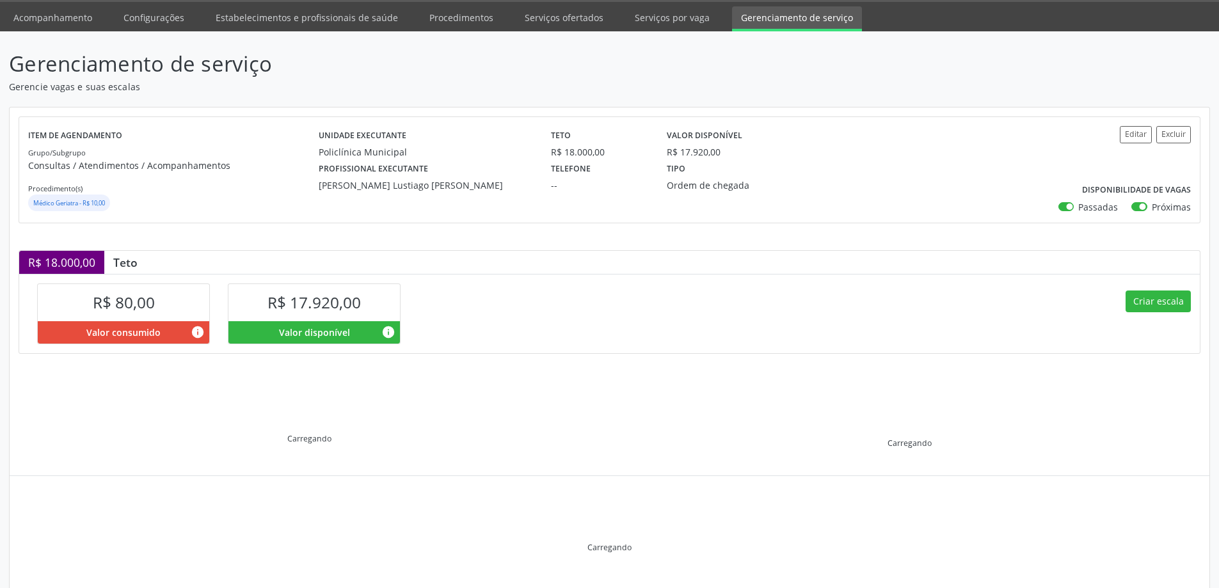
scroll to position [67, 0]
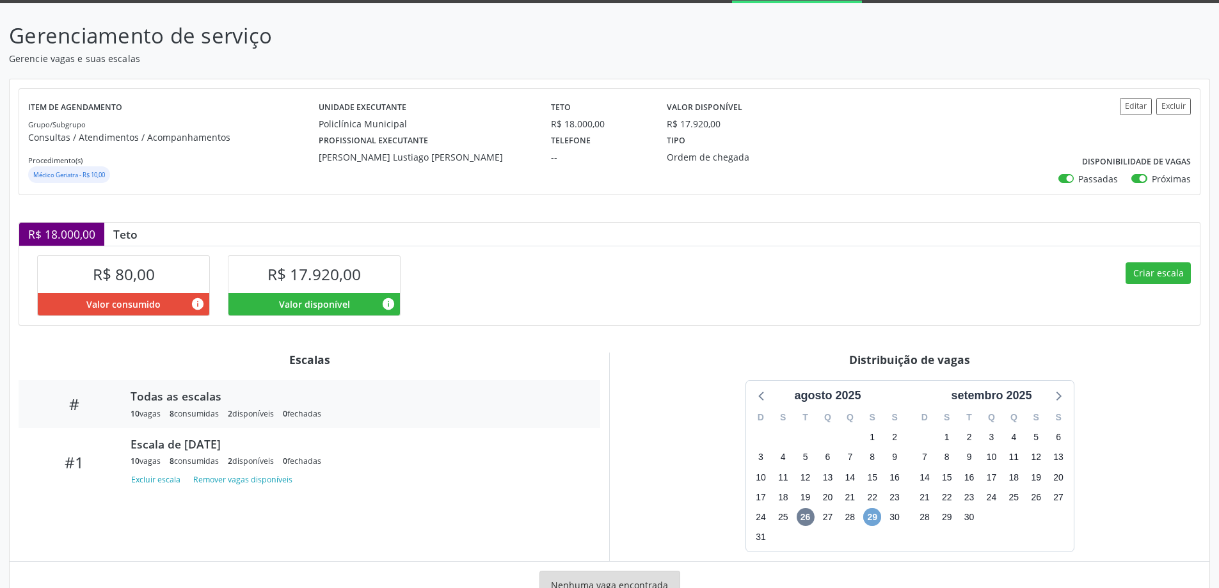
click at [870, 516] on span "29" at bounding box center [872, 517] width 18 height 18
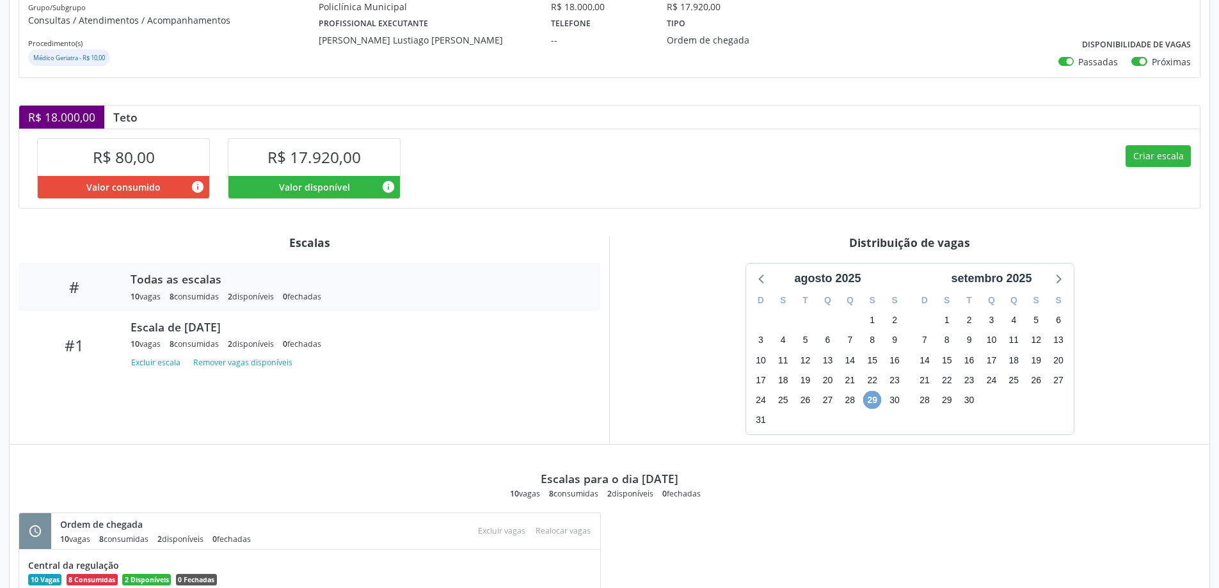
scroll to position [0, 0]
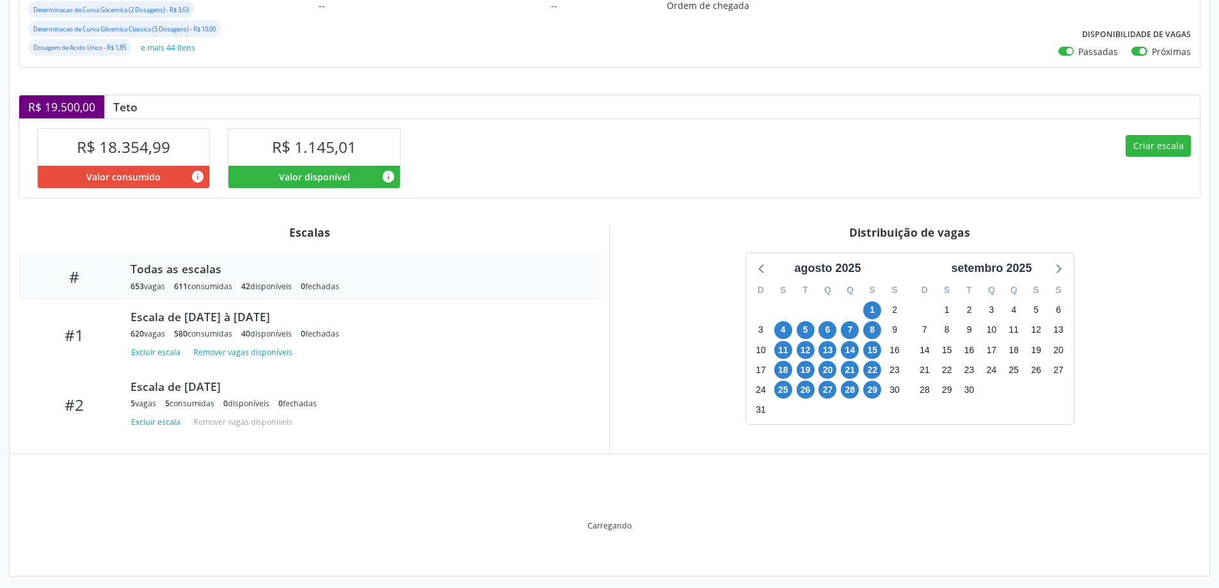
scroll to position [239, 0]
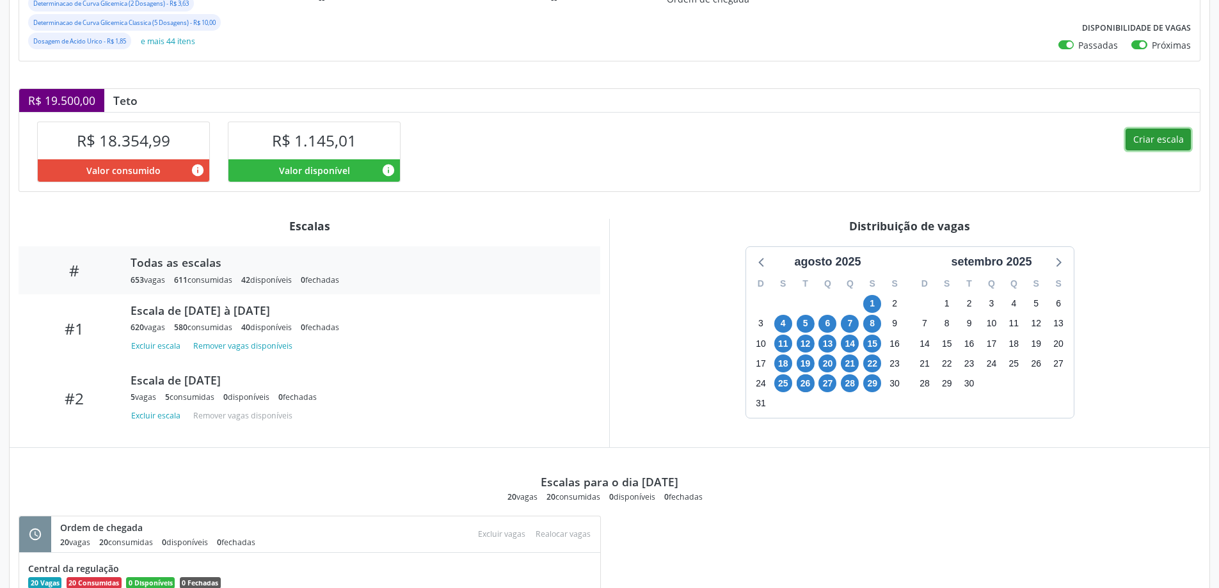
click at [1150, 141] on button "Criar escala" at bounding box center [1158, 140] width 65 height 22
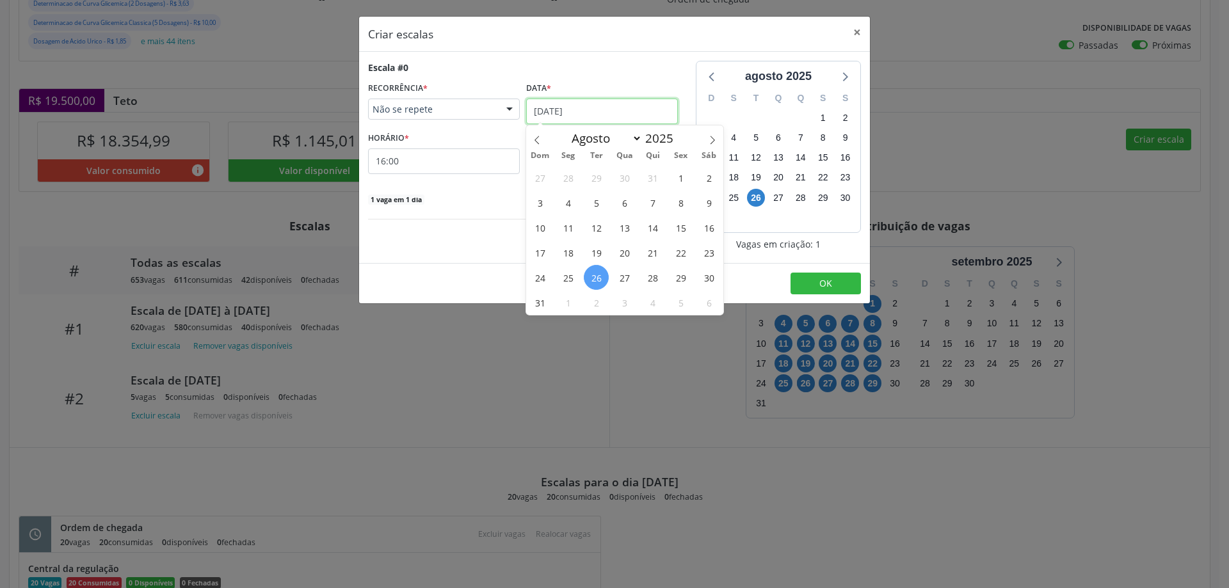
click at [601, 110] on input "[DATE]" at bounding box center [602, 112] width 152 height 26
click at [619, 278] on span "27" at bounding box center [624, 277] width 25 height 25
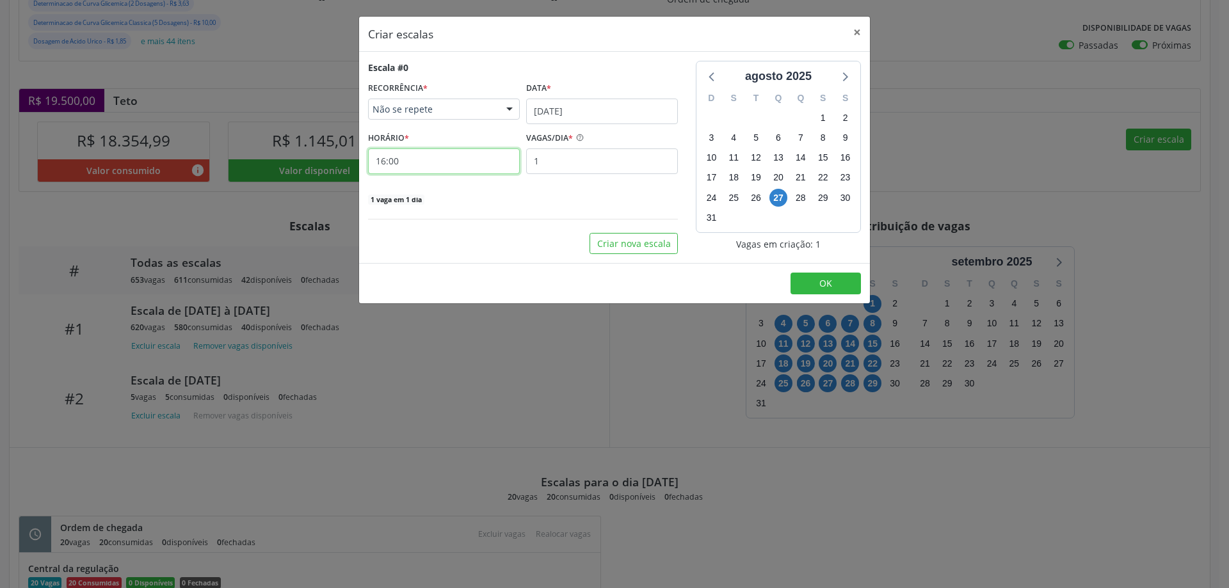
click at [467, 160] on input "16:00" at bounding box center [444, 161] width 152 height 26
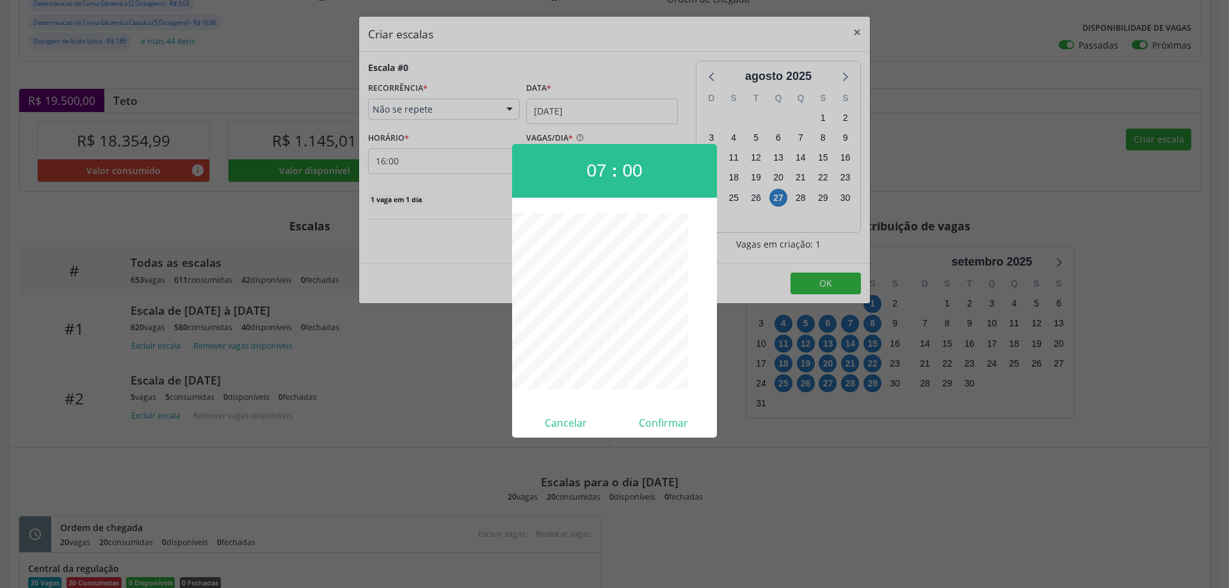
drag, startPoint x: 662, startPoint y: 440, endPoint x: 662, endPoint y: 431, distance: 9.0
click at [662, 438] on div at bounding box center [614, 294] width 1229 height 588
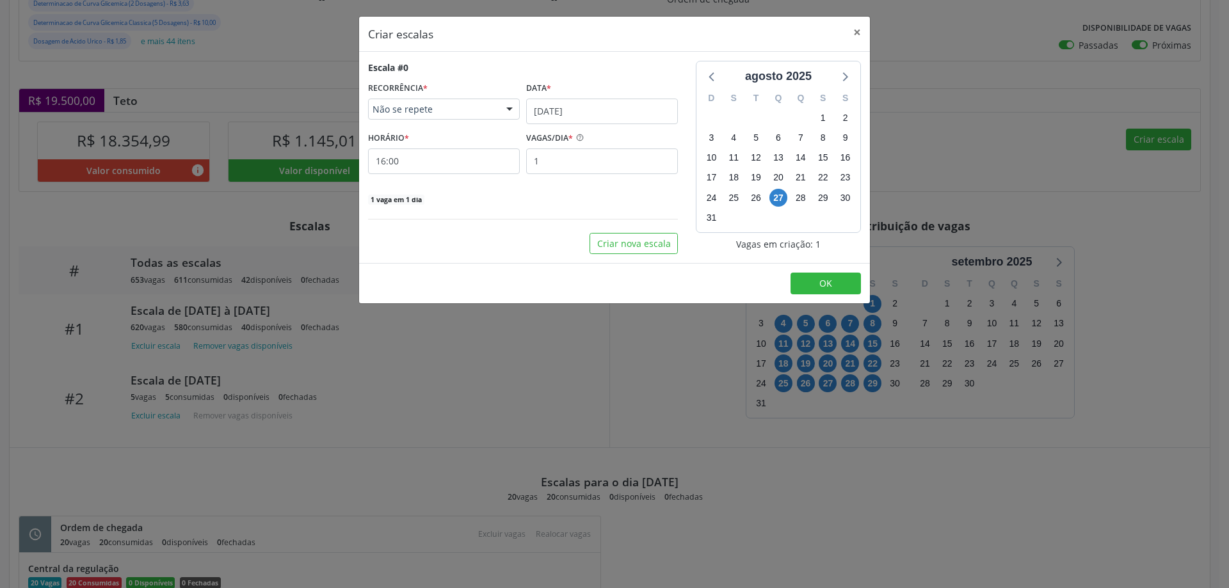
click at [662, 431] on div "Criar escalas × Escala #0 RECORRÊNCIA * Não se repete Não se repete Diário/Sema…" at bounding box center [614, 294] width 1229 height 588
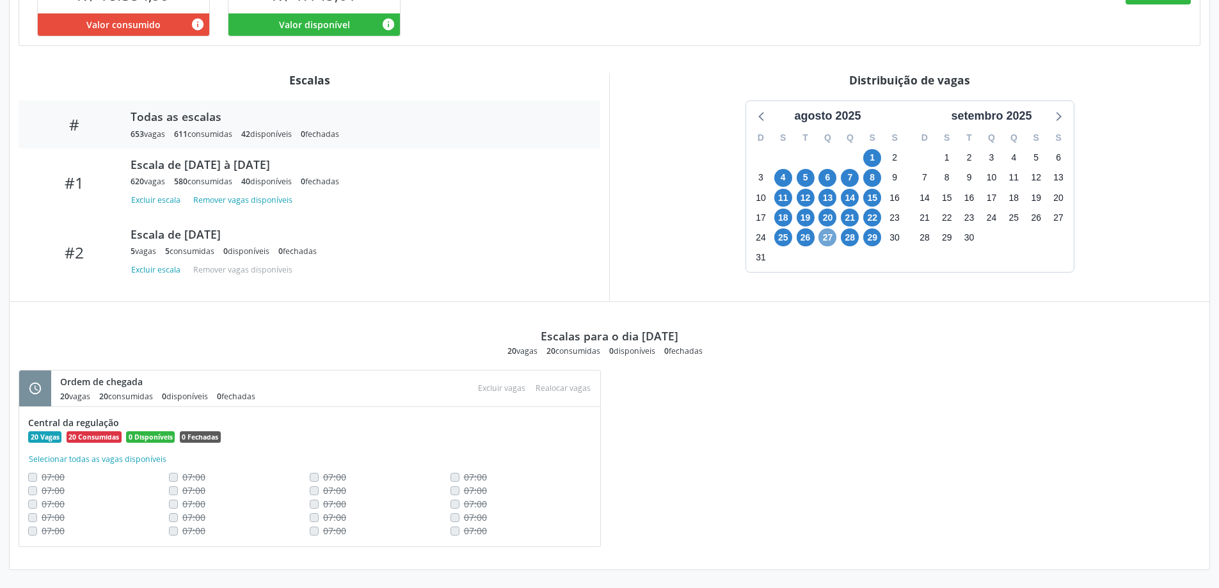
click at [826, 239] on span "27" at bounding box center [827, 237] width 18 height 18
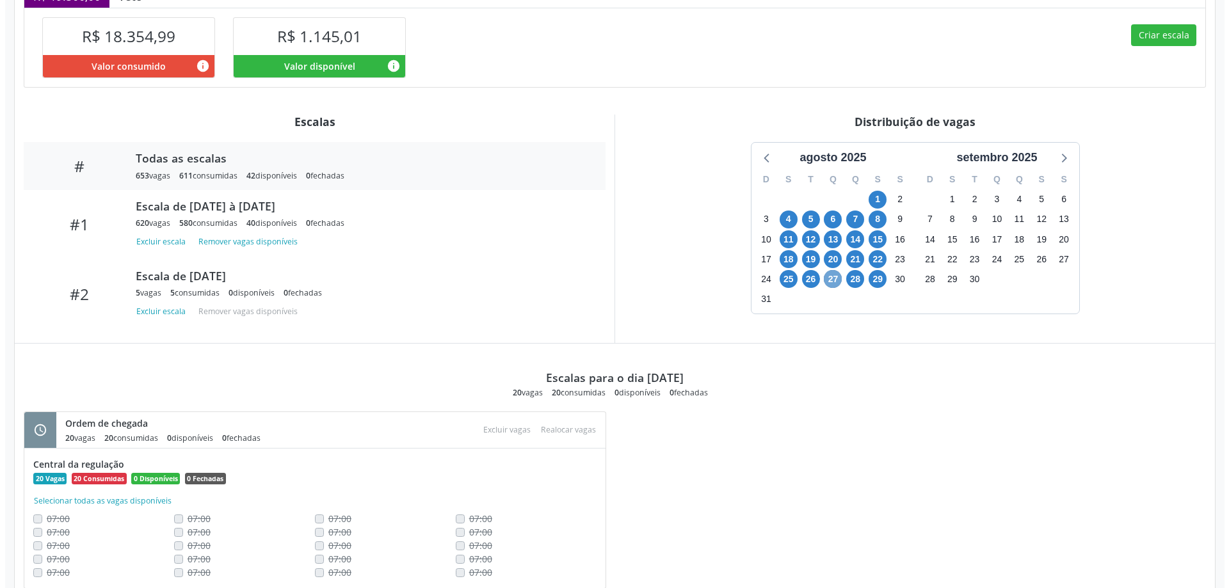
scroll to position [321, 0]
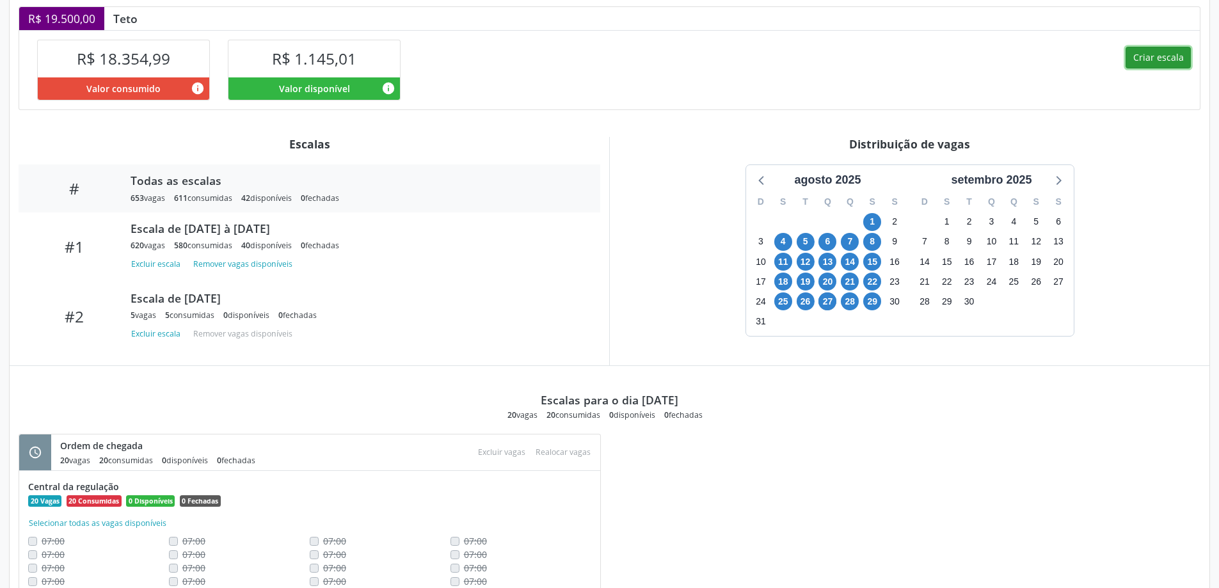
click at [1149, 59] on button "Criar escala" at bounding box center [1158, 58] width 65 height 22
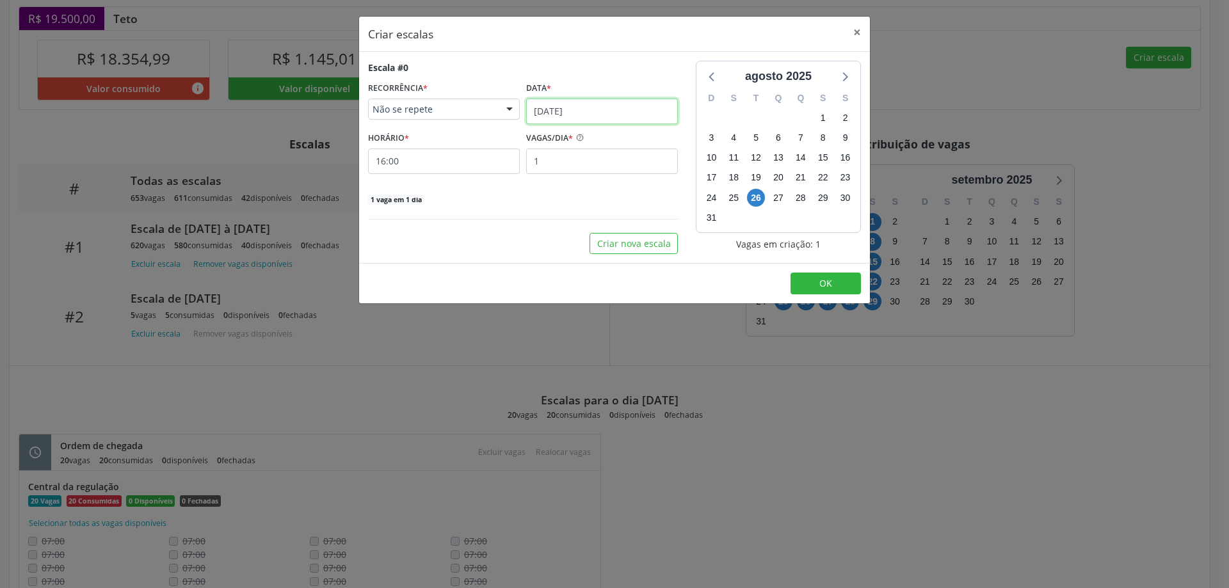
click at [566, 111] on input "[DATE]" at bounding box center [602, 112] width 152 height 26
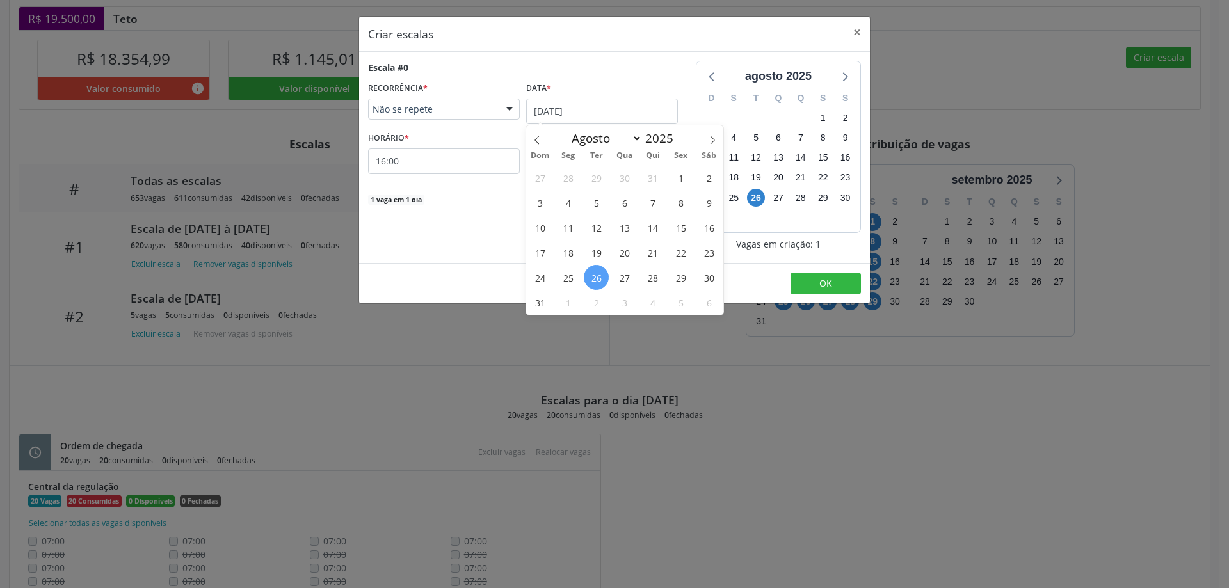
click at [631, 281] on span "27" at bounding box center [624, 277] width 25 height 25
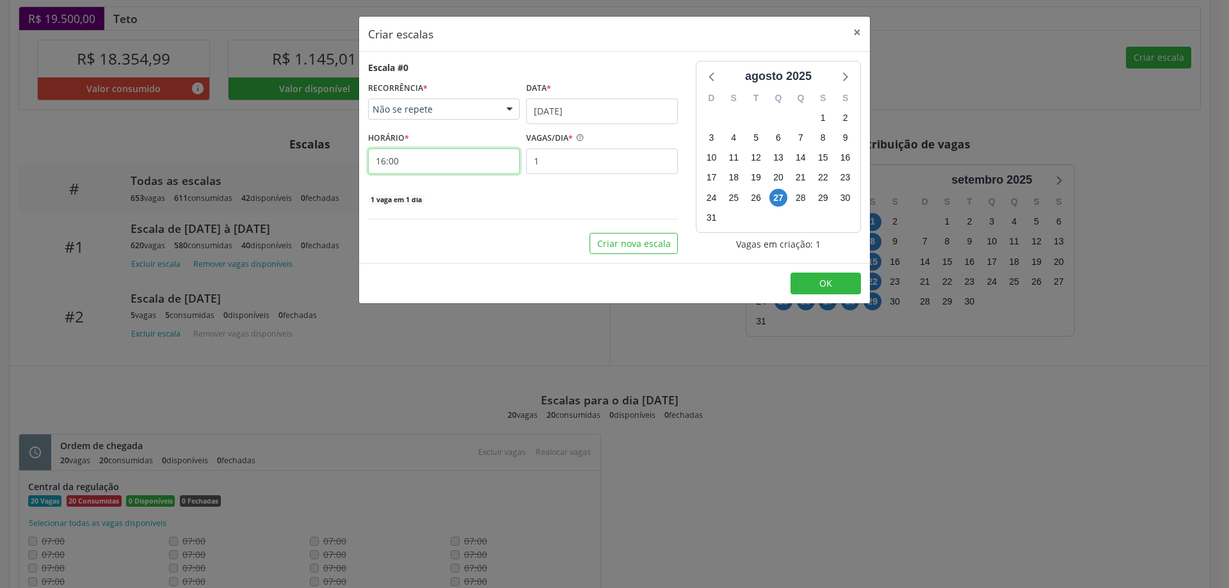
click at [470, 156] on input "16:00" at bounding box center [444, 161] width 152 height 26
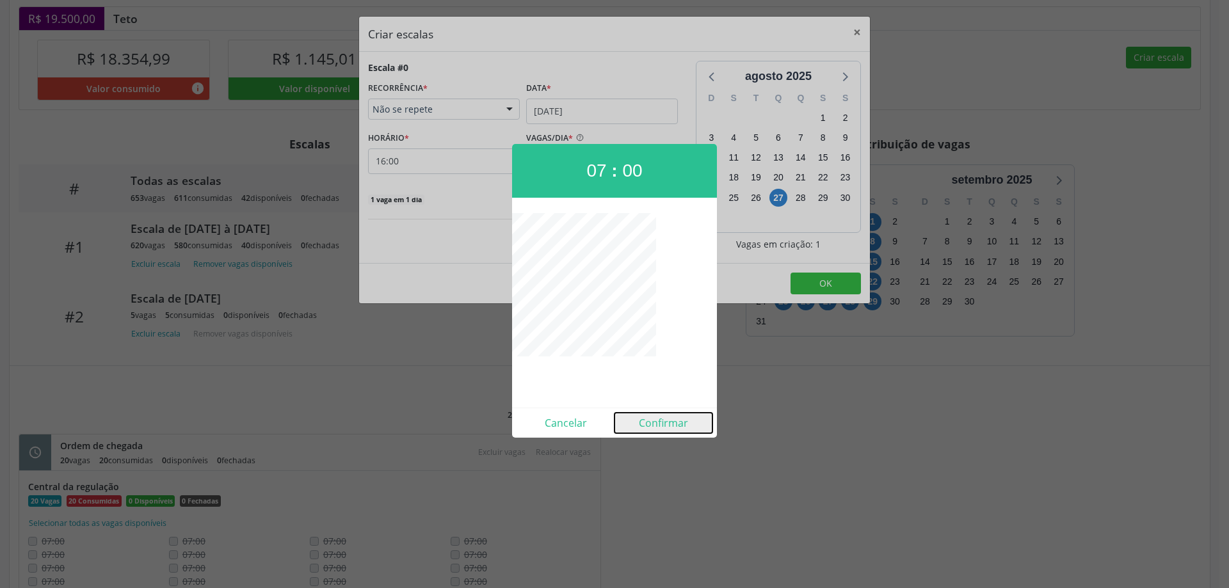
click at [644, 418] on button "Confirmar" at bounding box center [663, 423] width 98 height 20
type input "07:00"
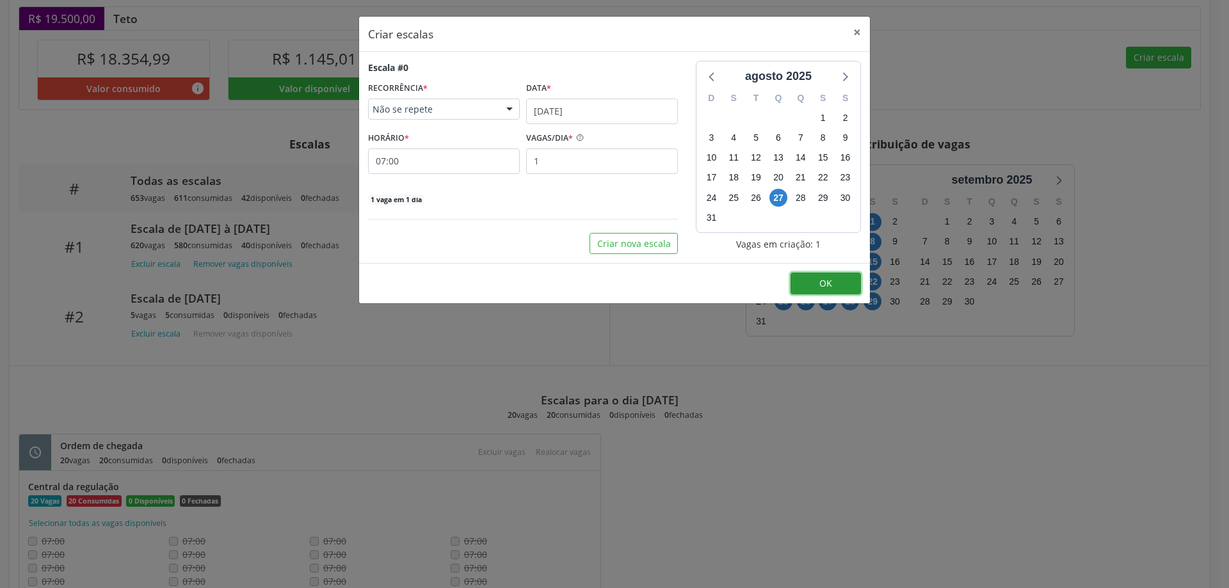
click at [803, 284] on button "OK" at bounding box center [825, 284] width 70 height 22
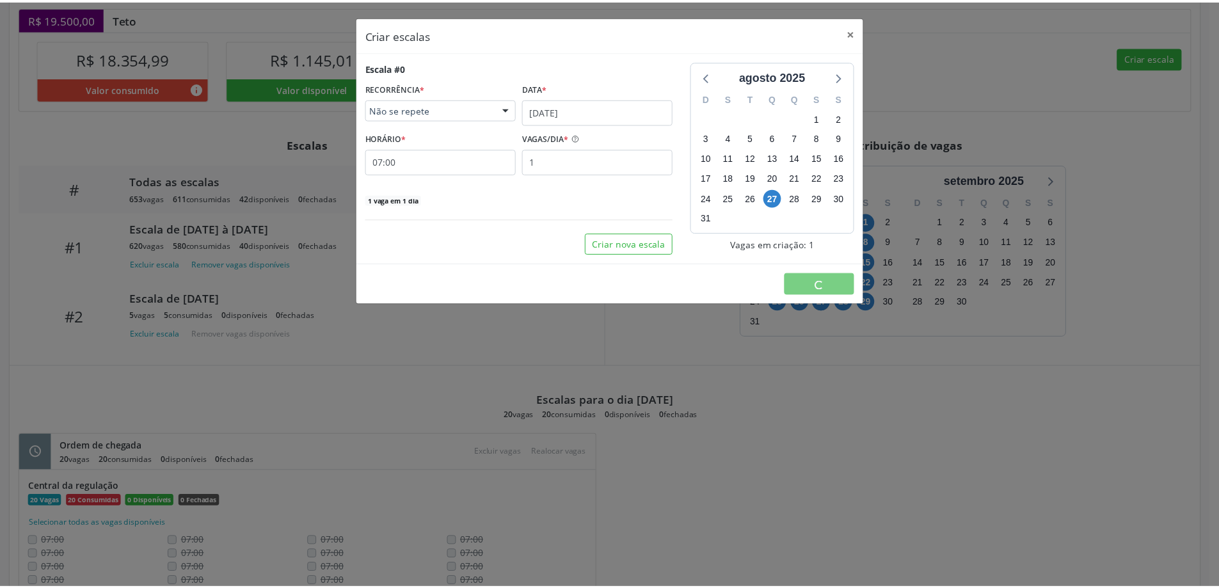
scroll to position [0, 0]
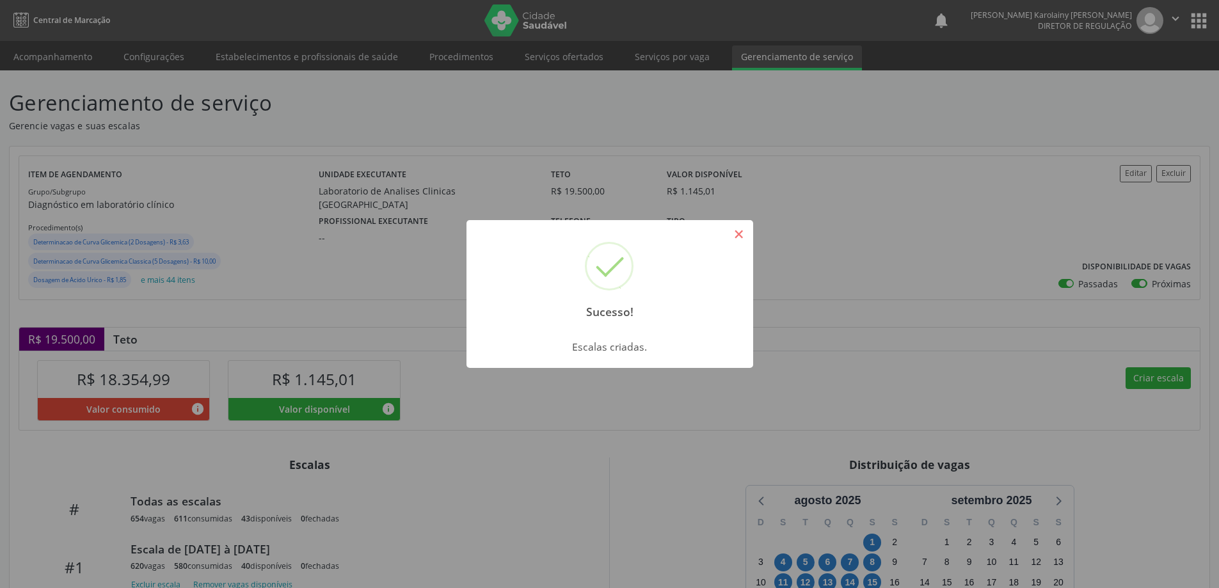
click at [742, 232] on button "×" at bounding box center [739, 234] width 22 height 22
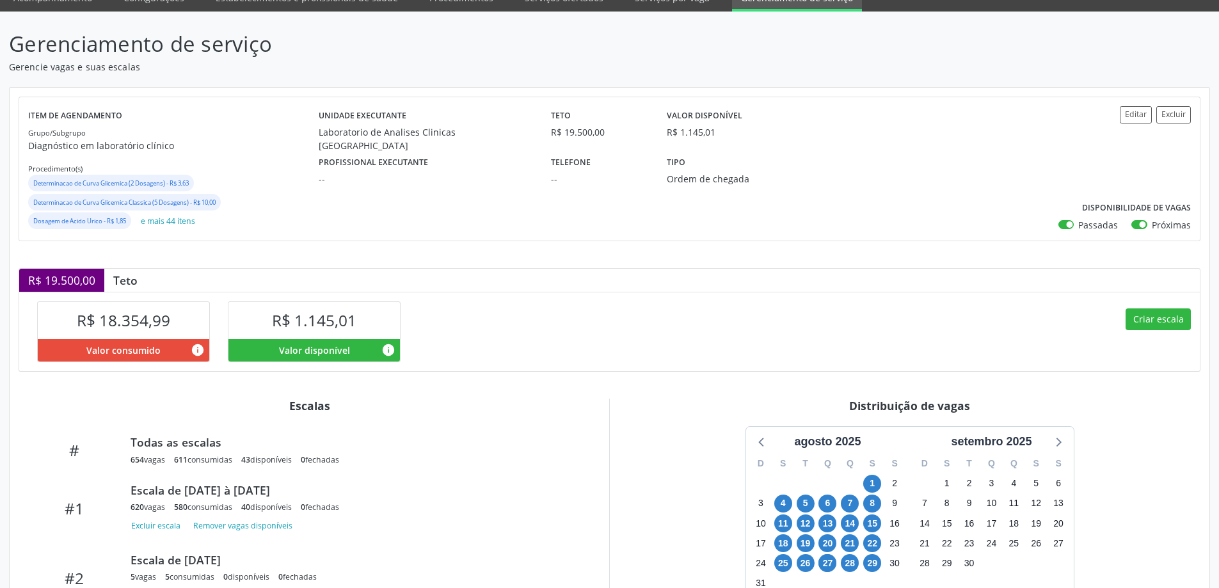
scroll to position [128, 0]
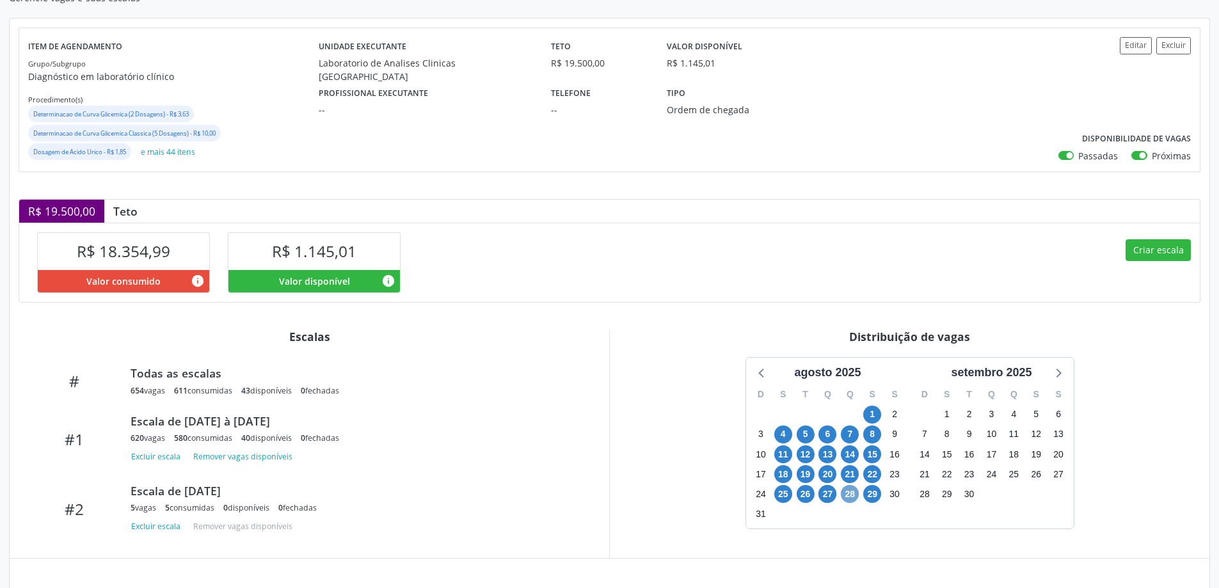
click at [848, 499] on span "28" at bounding box center [850, 494] width 18 height 18
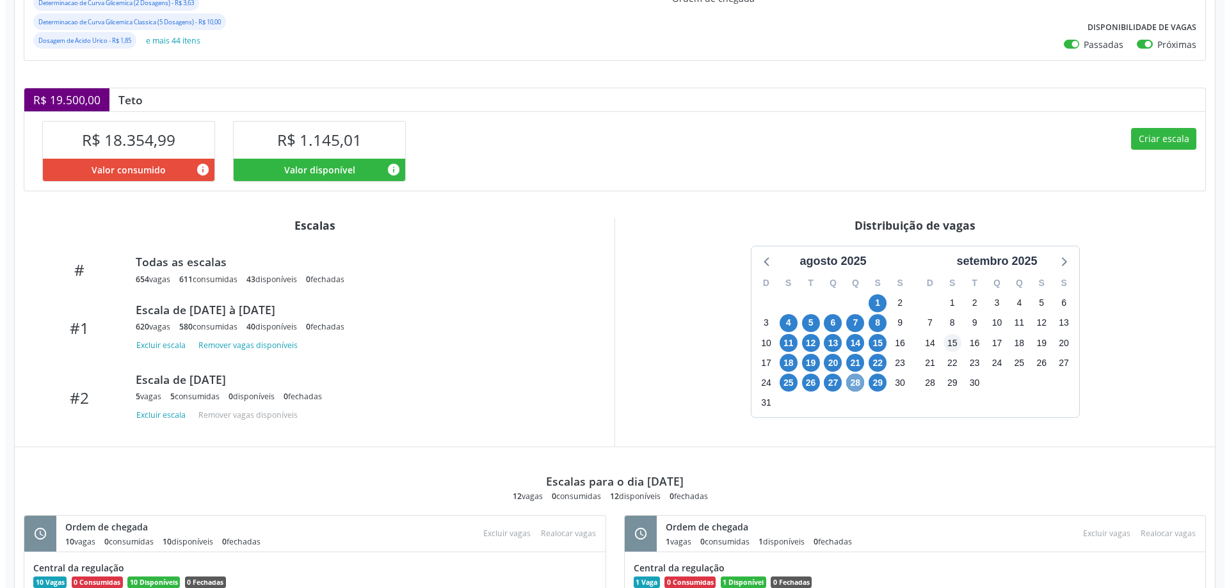
scroll to position [239, 0]
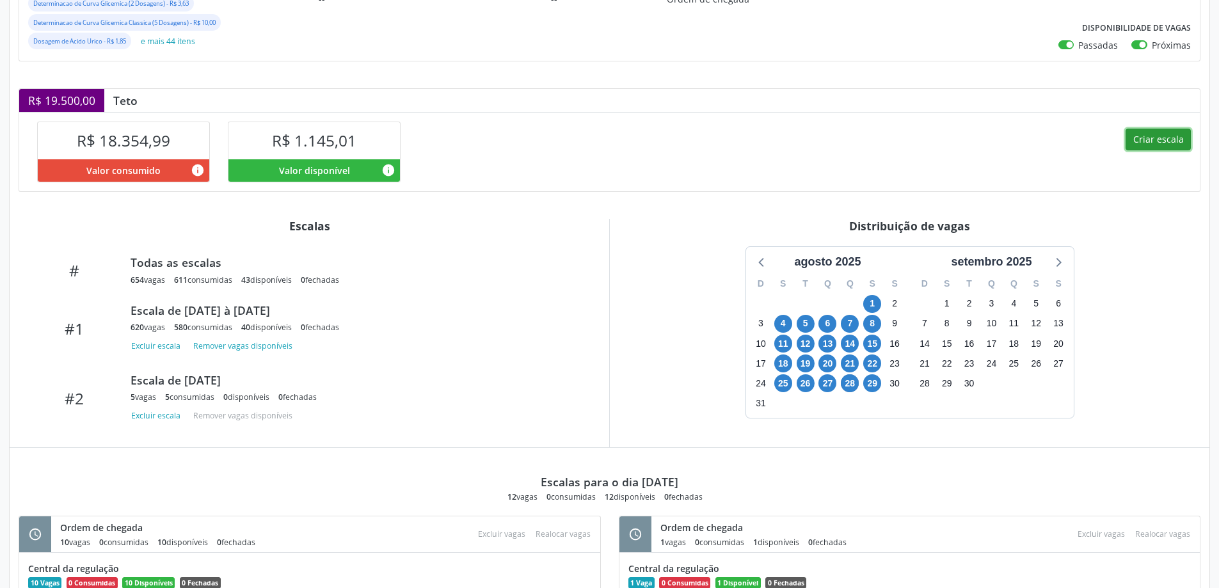
click at [1130, 143] on button "Criar escala" at bounding box center [1158, 140] width 65 height 22
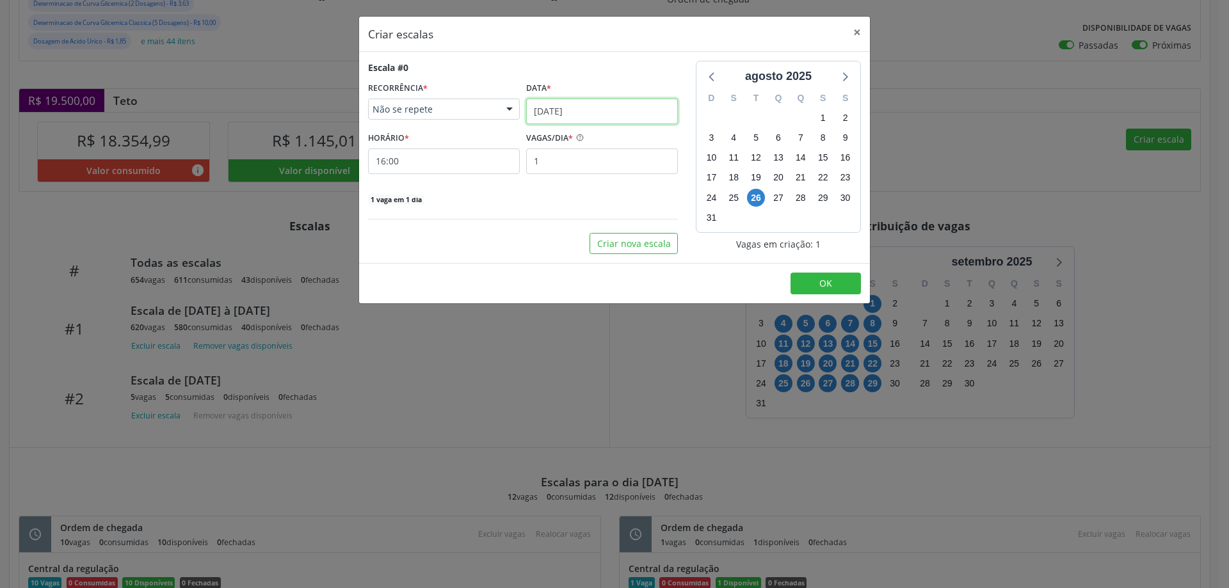
click at [593, 120] on body "Central de Marcação notifications [PERSON_NAME] Karolainy [PERSON_NAME] Diretor…" at bounding box center [614, 55] width 1229 height 588
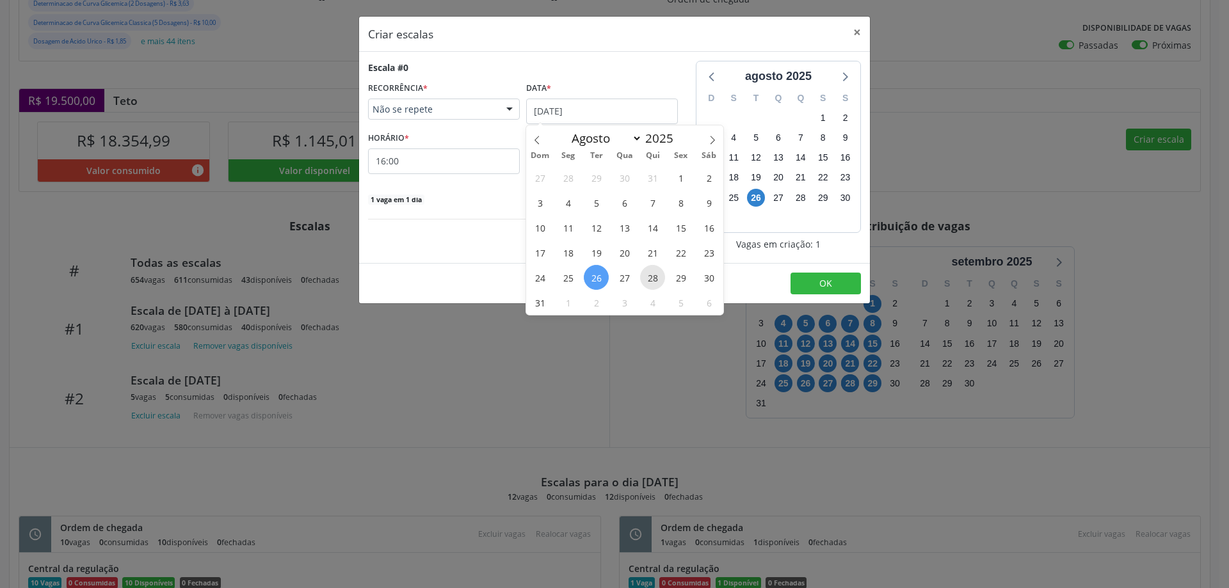
click at [645, 275] on span "28" at bounding box center [652, 277] width 25 height 25
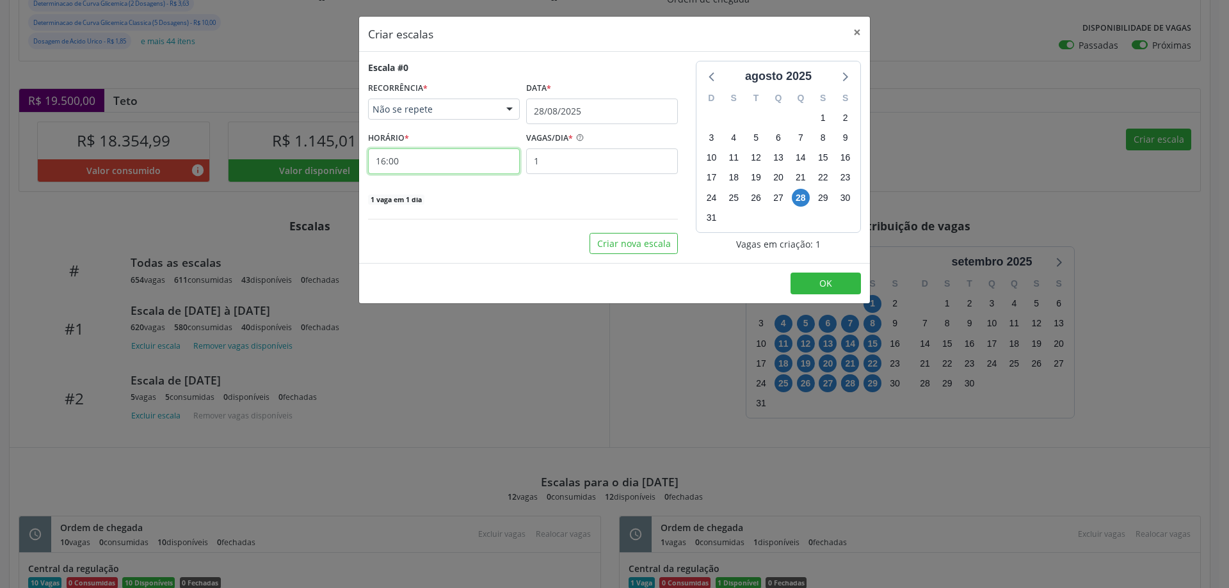
click at [452, 158] on input "16:00" at bounding box center [444, 161] width 152 height 26
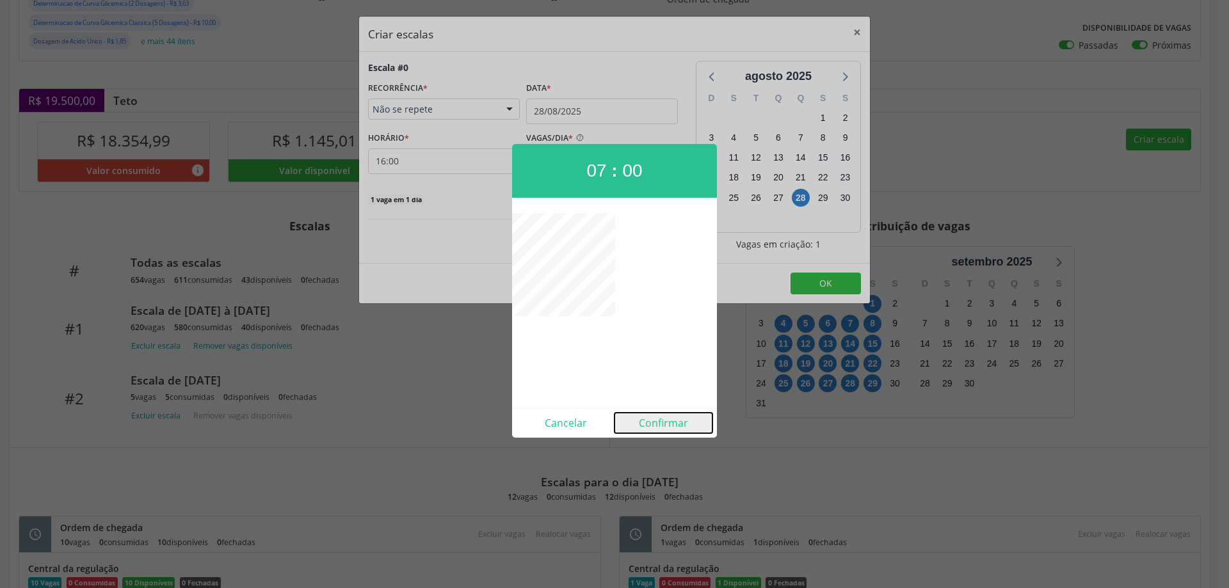
click at [671, 431] on button "Confirmar" at bounding box center [663, 423] width 98 height 20
type input "07:00"
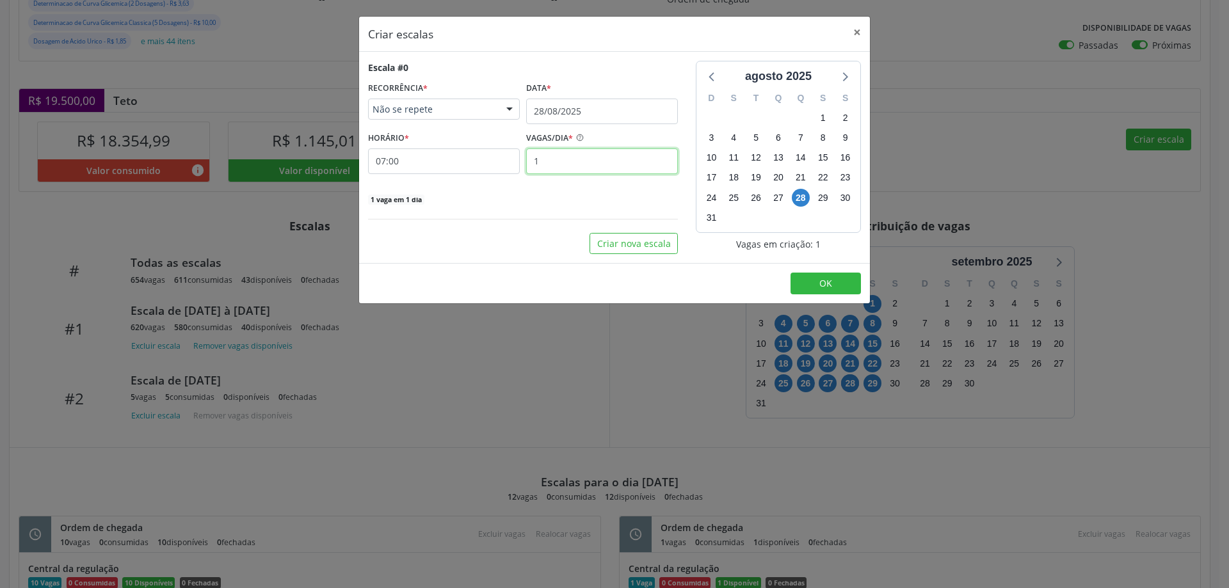
click at [578, 158] on input "1" at bounding box center [602, 161] width 152 height 26
type input "3"
click at [814, 285] on button "OK" at bounding box center [825, 284] width 70 height 22
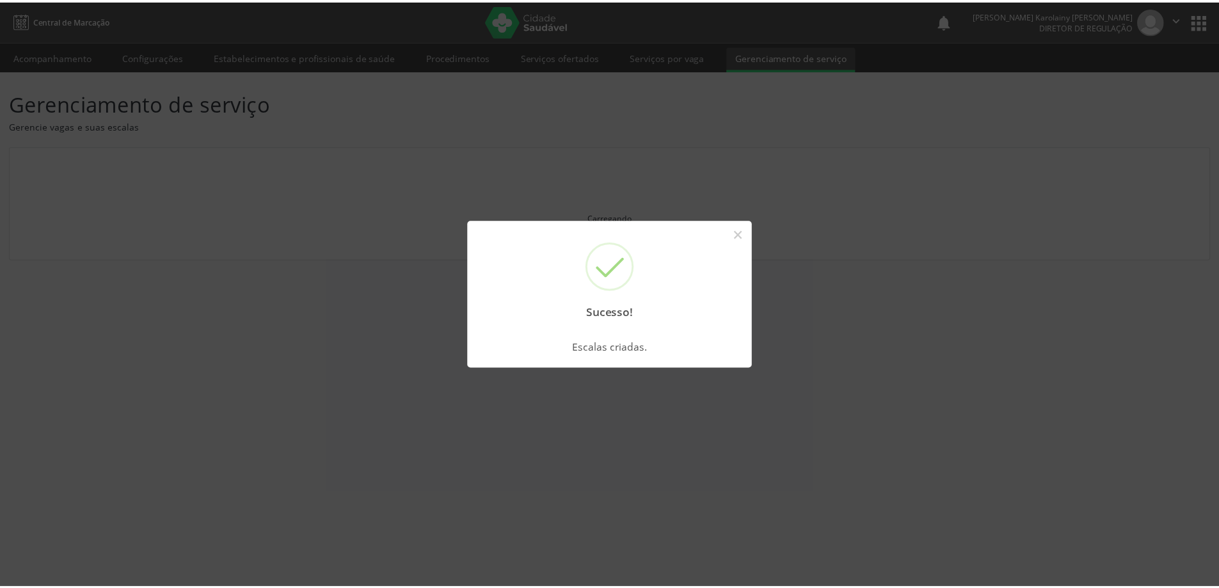
scroll to position [0, 0]
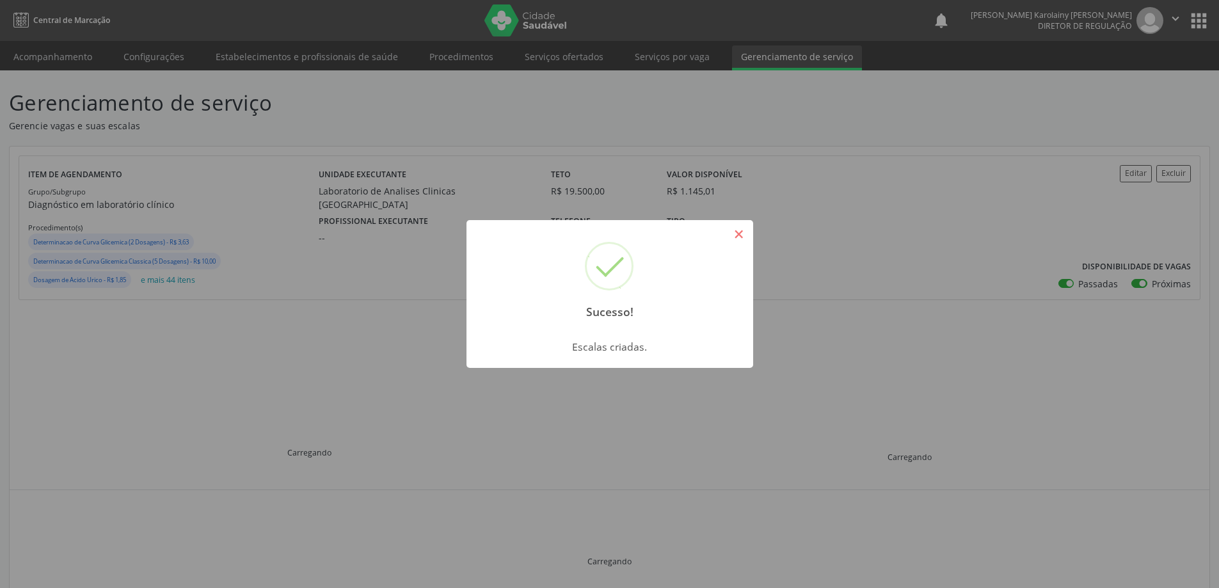
click at [737, 230] on button "×" at bounding box center [739, 234] width 22 height 22
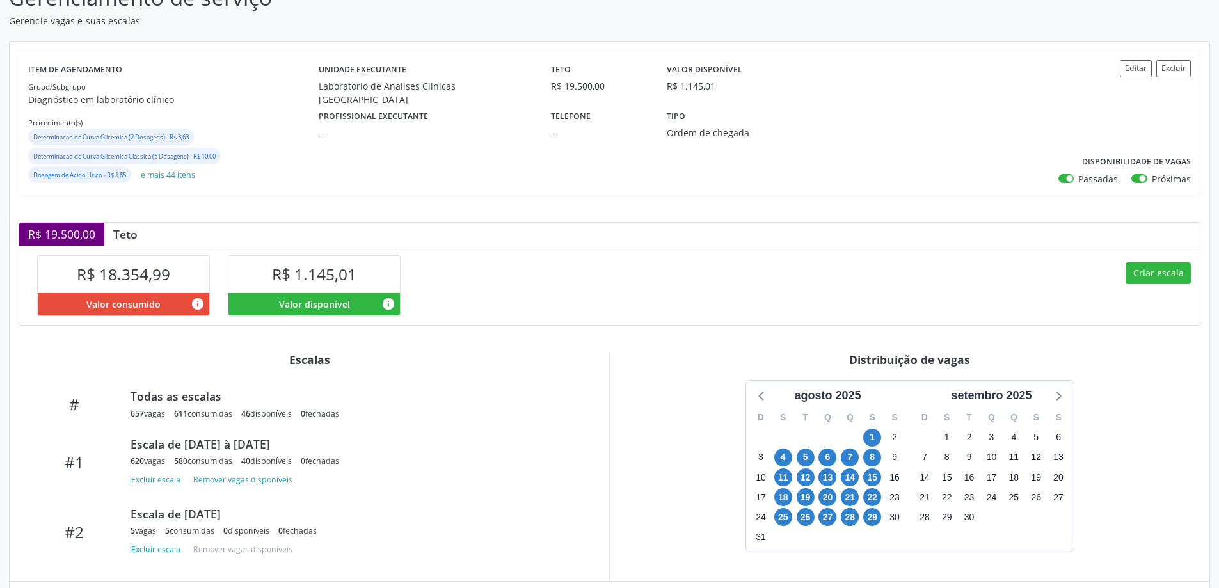
scroll to position [239, 0]
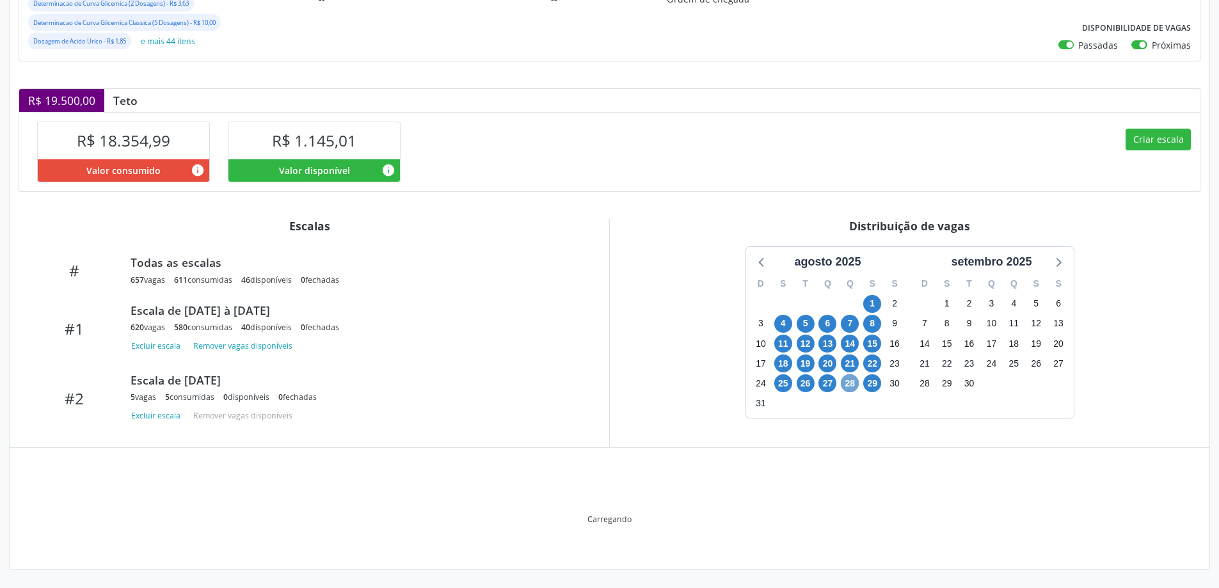
click at [849, 391] on span "28" at bounding box center [850, 383] width 18 height 18
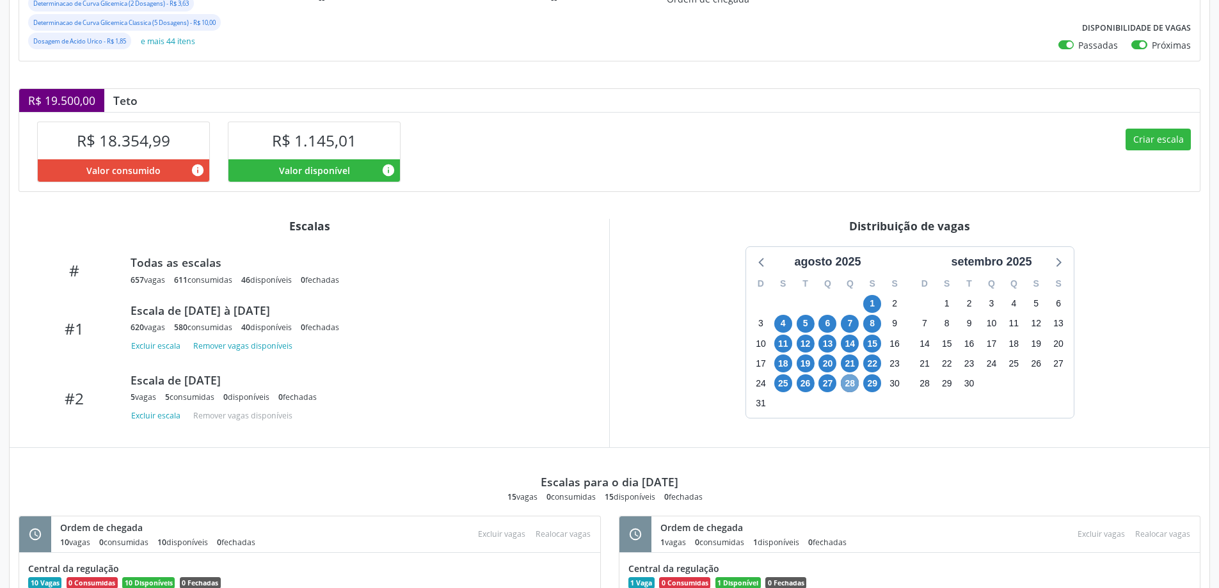
click at [849, 391] on span "28" at bounding box center [850, 383] width 18 height 18
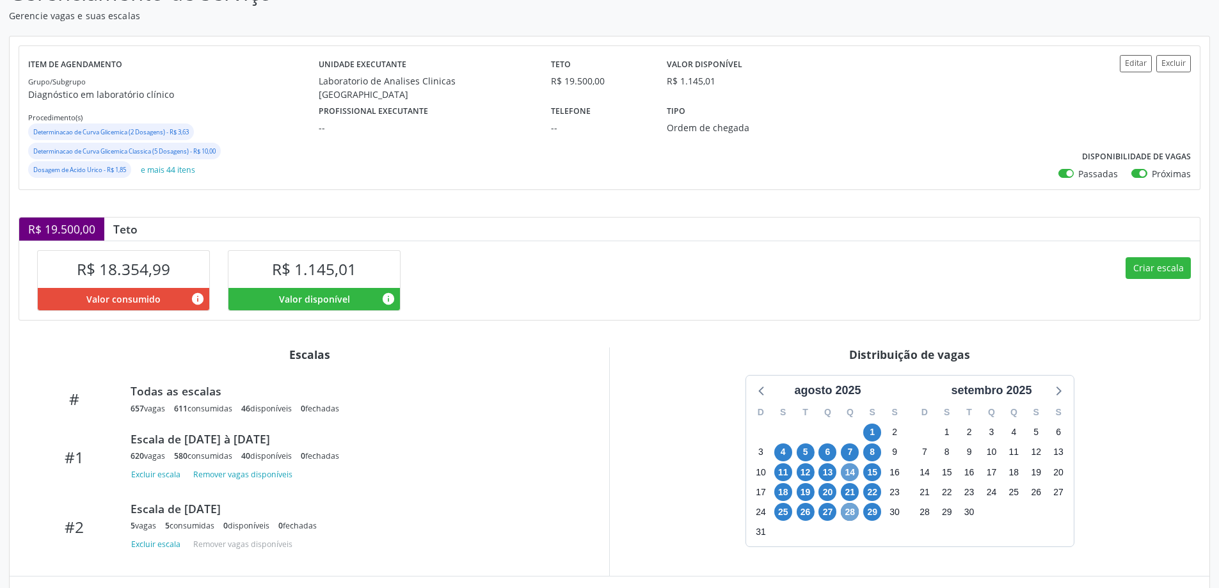
scroll to position [0, 0]
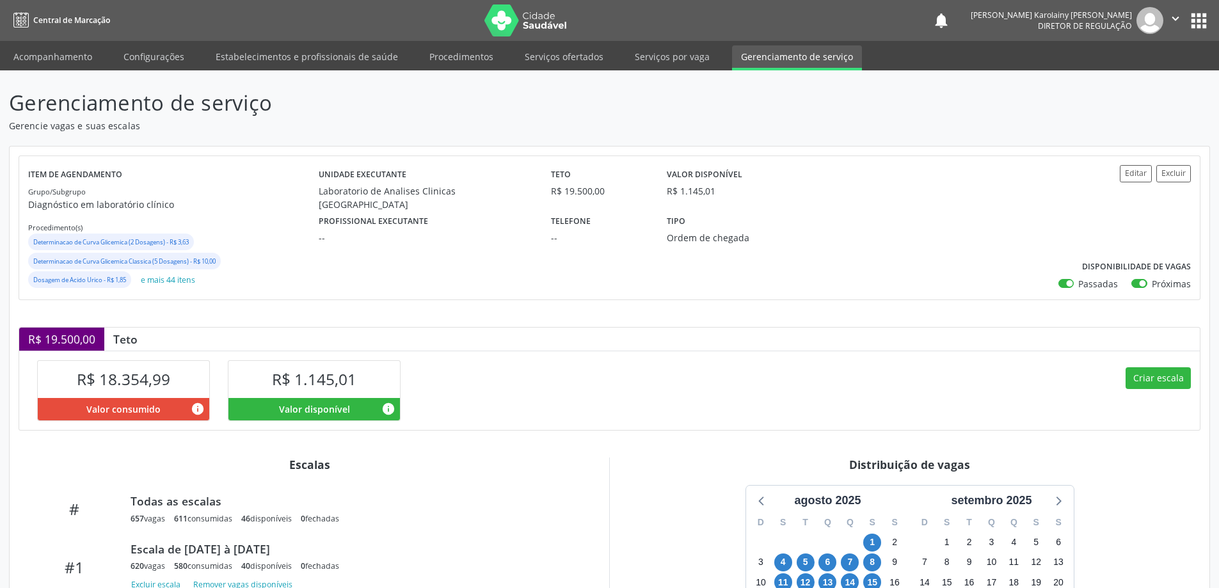
click at [1173, 20] on icon "" at bounding box center [1175, 19] width 14 height 14
click at [1128, 79] on link "Sair" at bounding box center [1143, 78] width 88 height 18
